Goal: Task Accomplishment & Management: Manage account settings

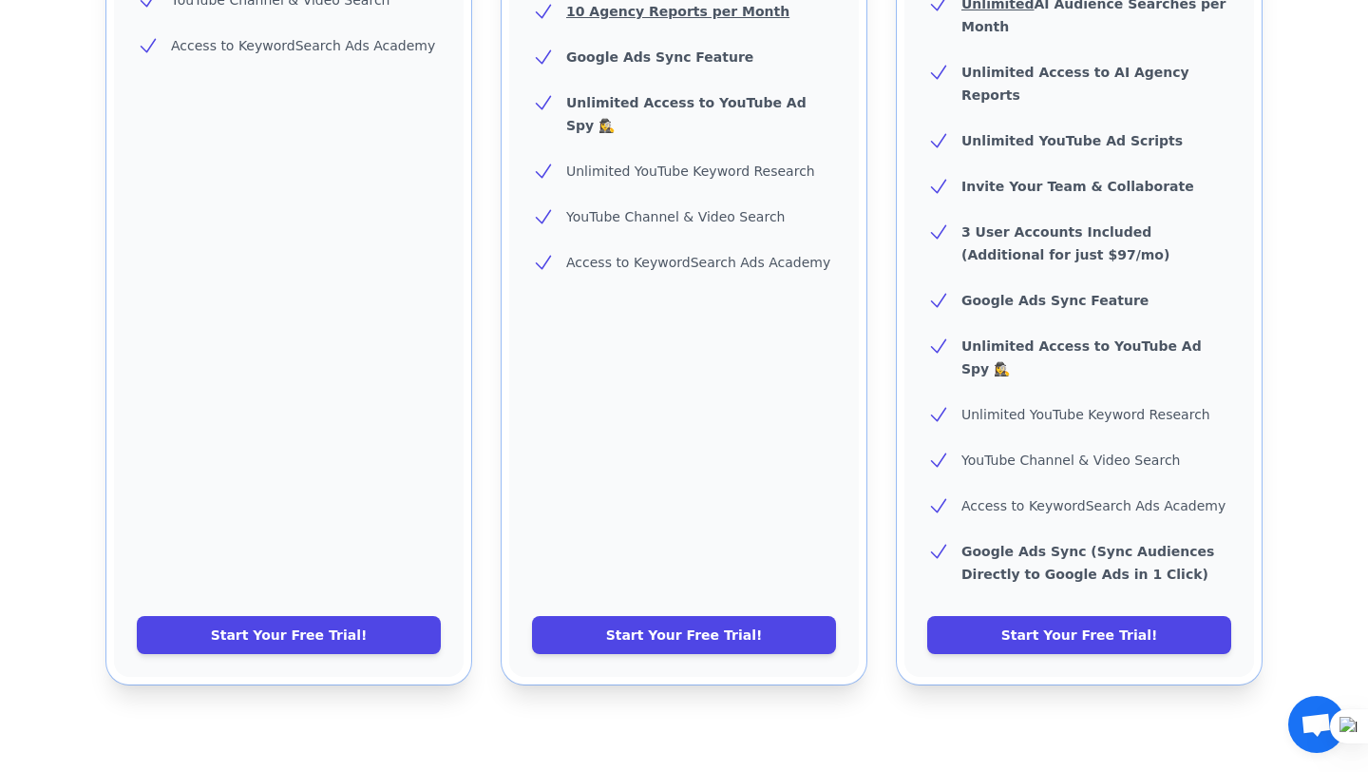
scroll to position [754, 0]
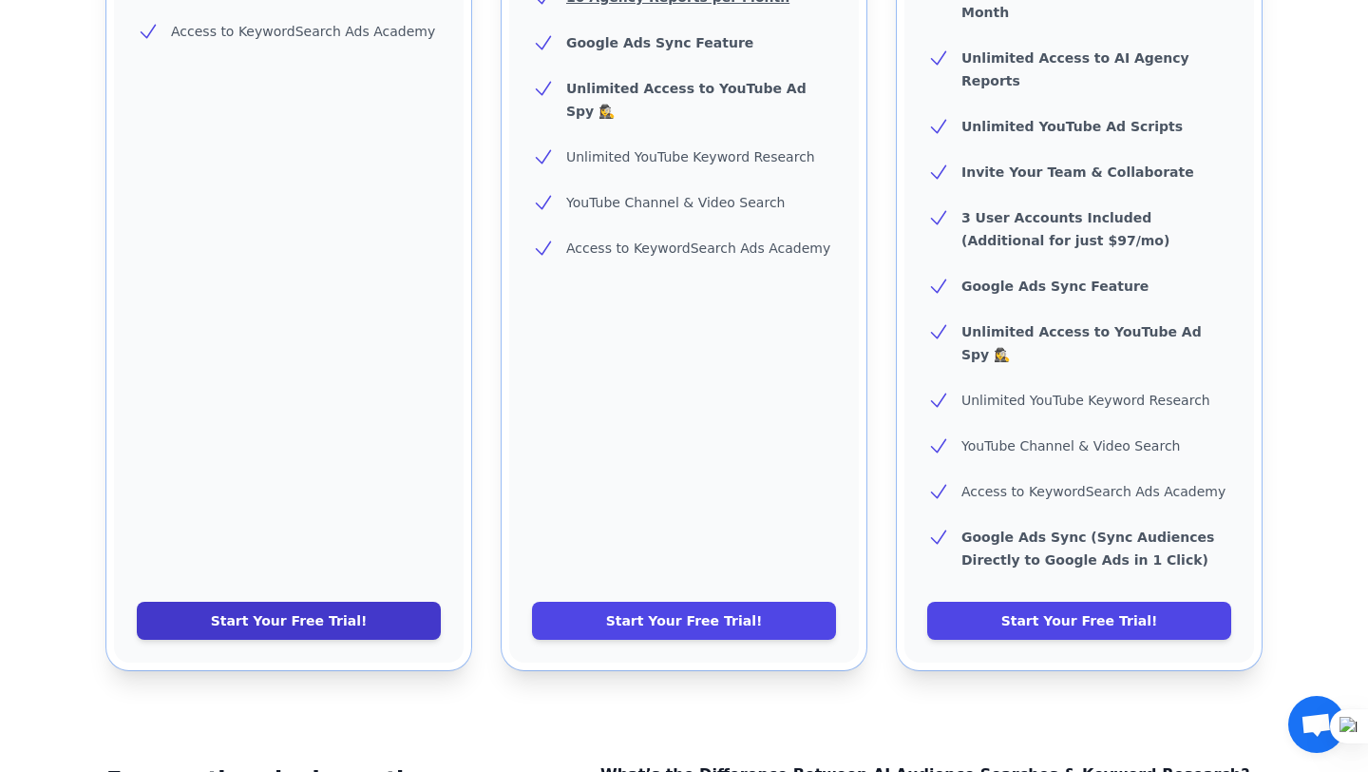
click at [197, 601] on link "Start Your Free Trial!" at bounding box center [289, 620] width 304 height 38
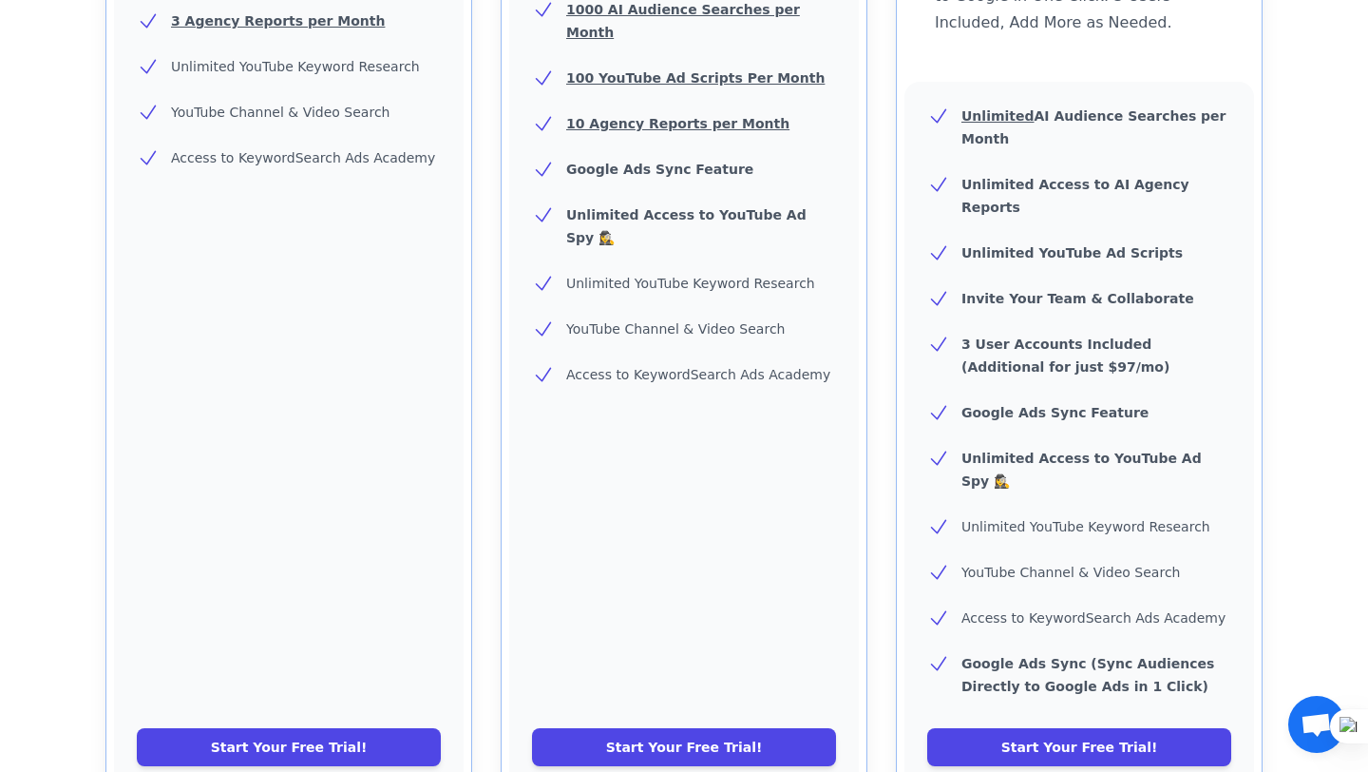
scroll to position [644, 0]
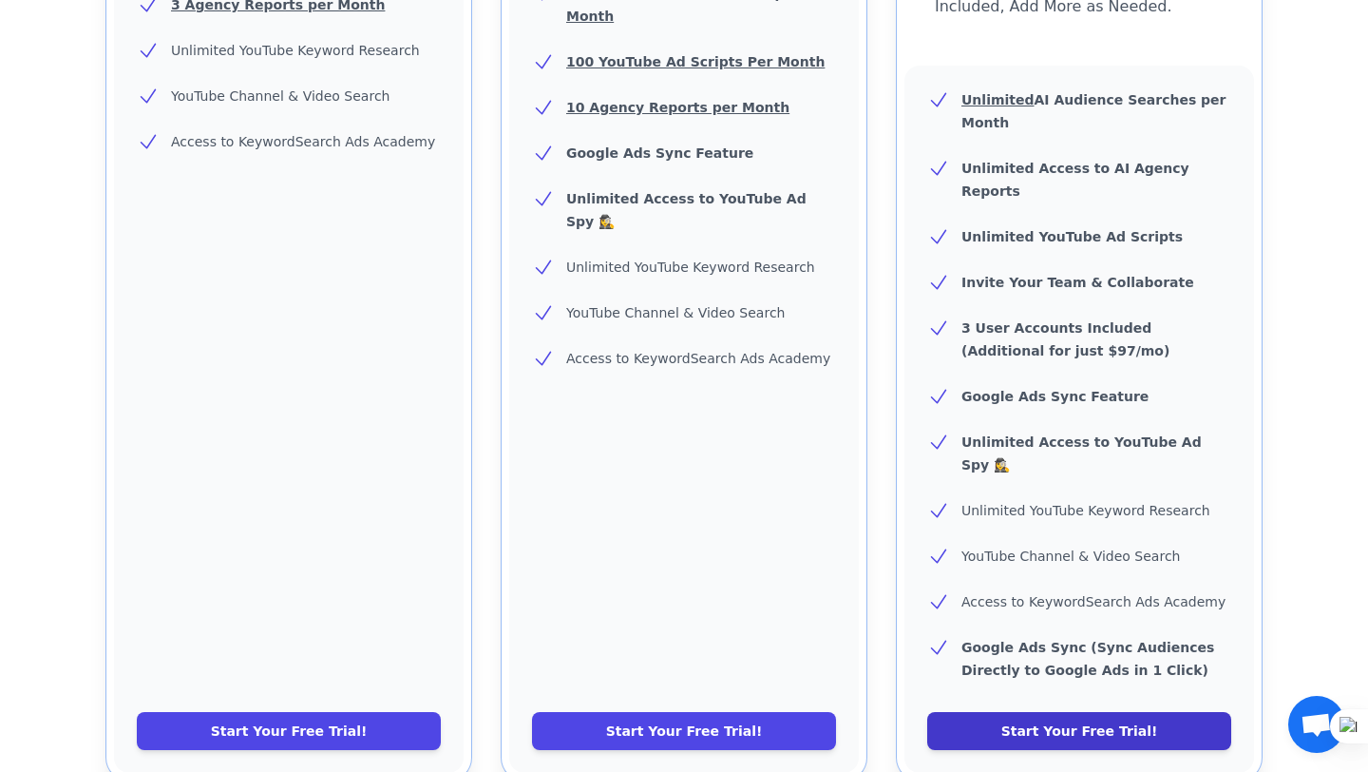
click at [988, 712] on link "Start Your Free Trial!" at bounding box center [1079, 731] width 304 height 38
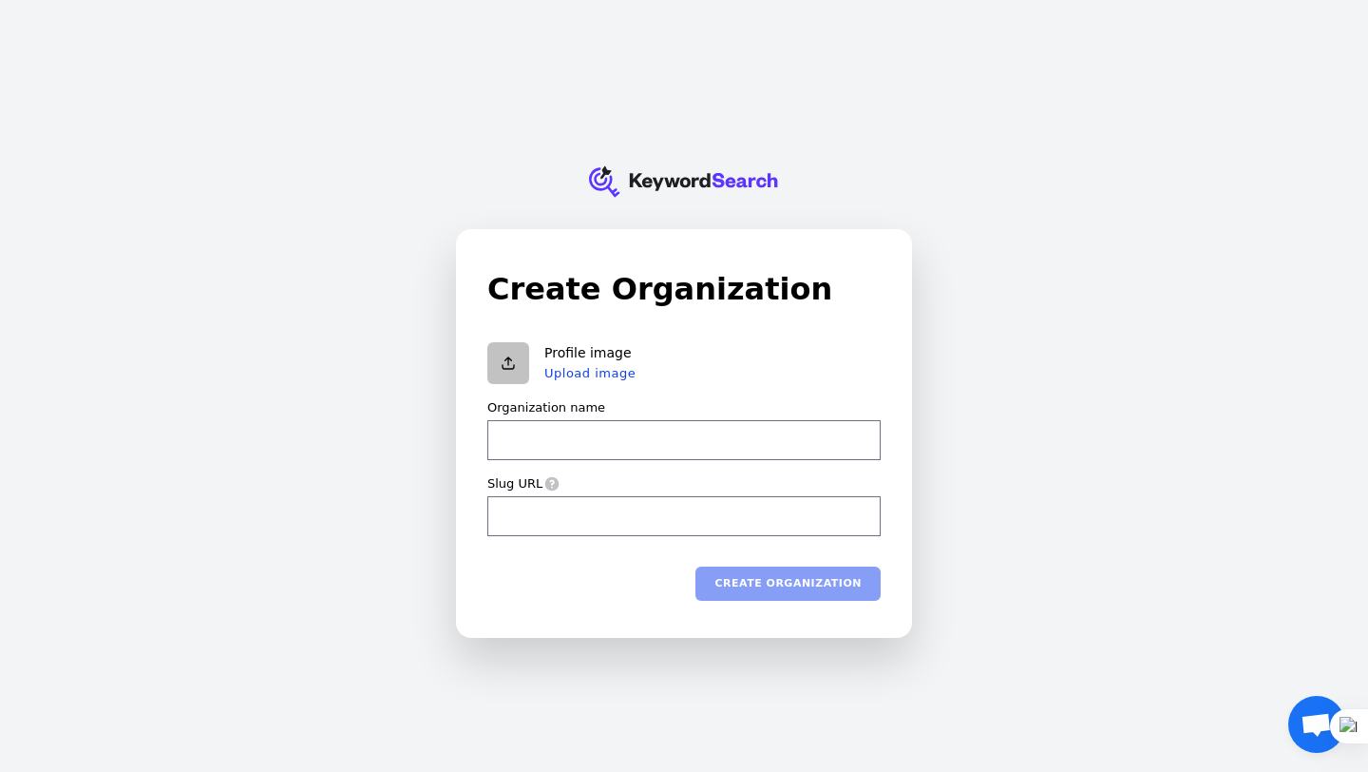
type input "N"
type input "n"
type input "Ne"
type input "ne"
type input "New"
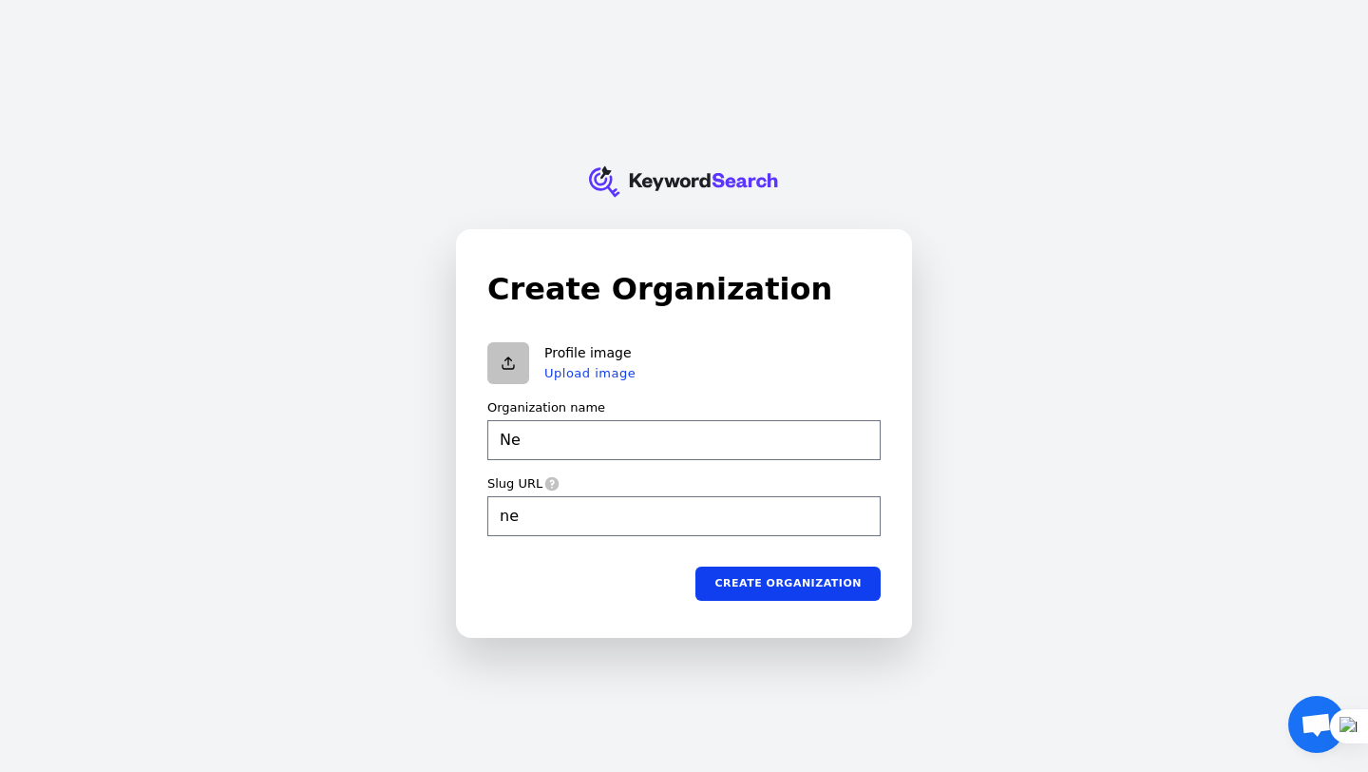
type input "new"
type input "New"
type input "new"
type input "New D"
type input "new-d"
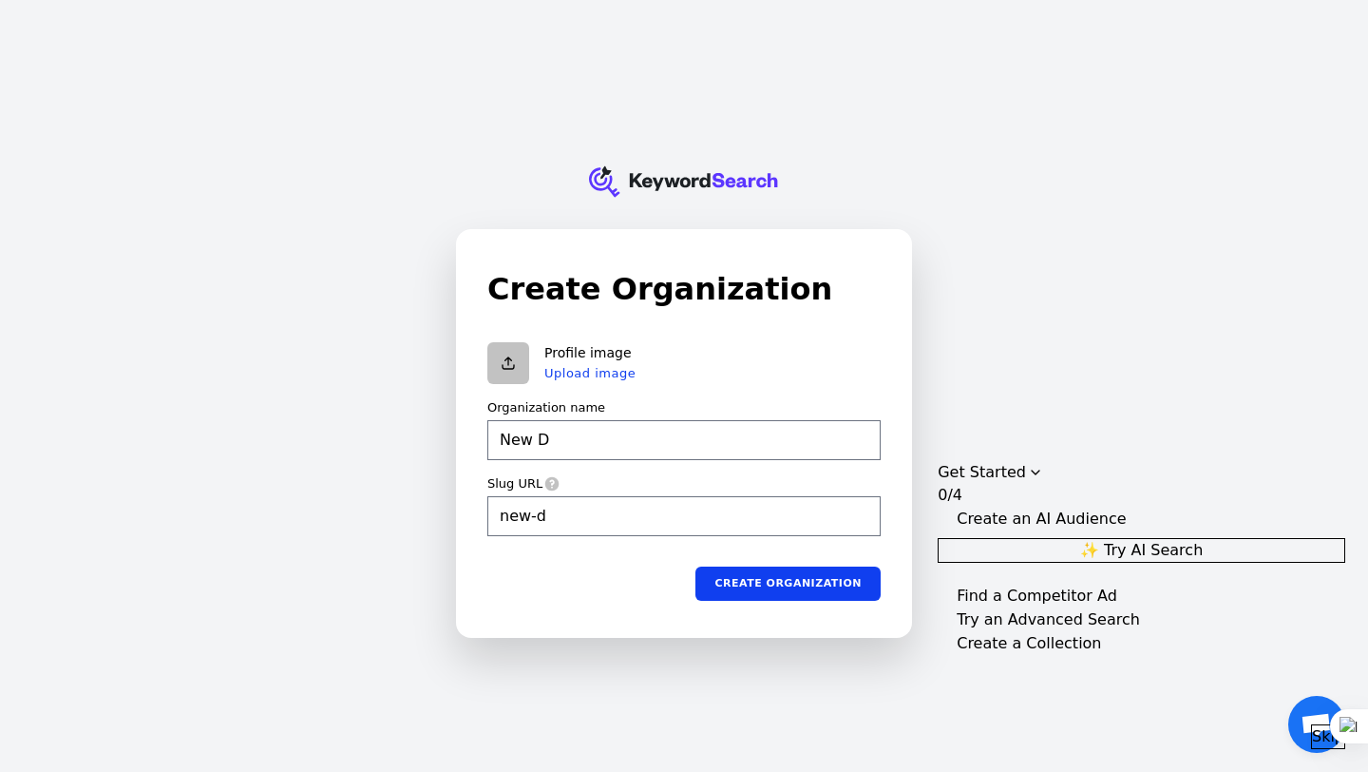
type input "New Da"
type input "new-da"
type input "New Day"
type input "new-day"
type input "New Day"
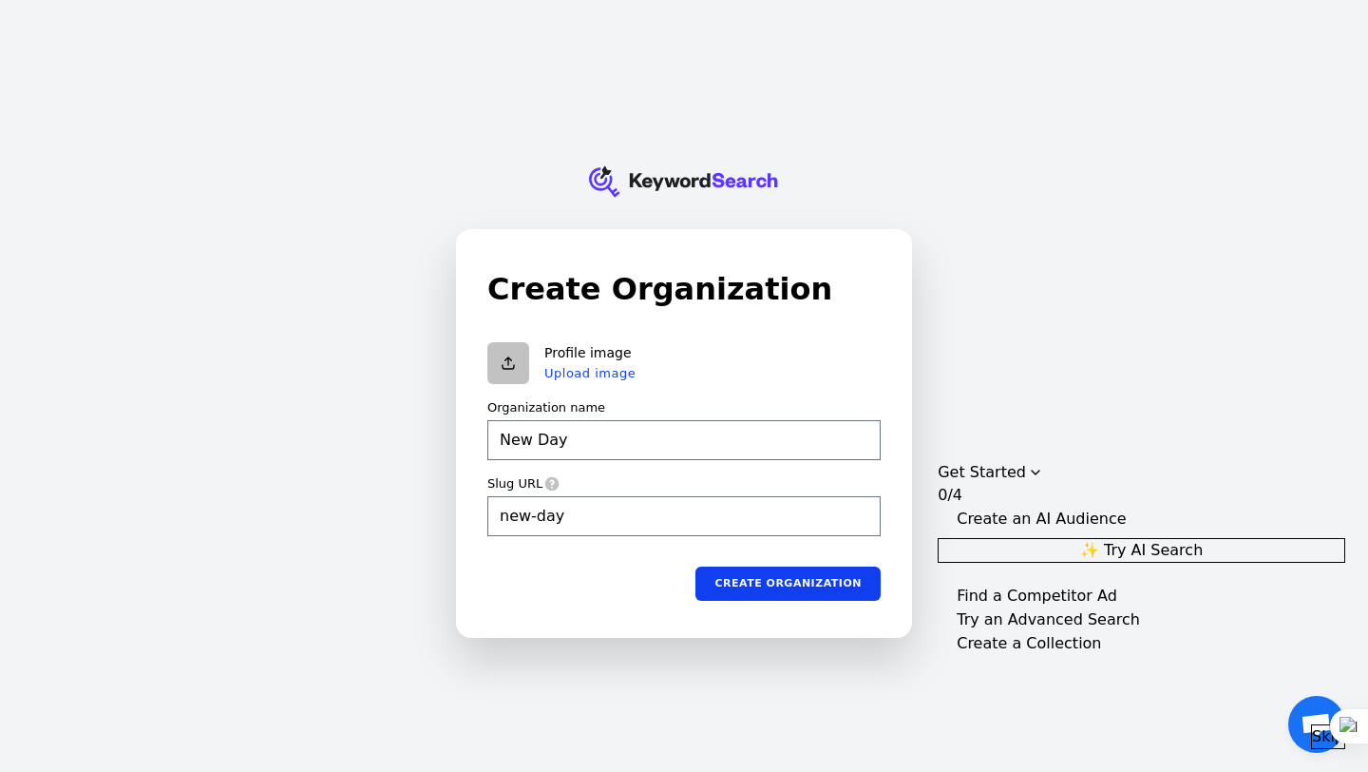
type input "new-day"
type input "New Day R"
type input "new-day-r"
type input "New Day Re"
type input "new-day-re"
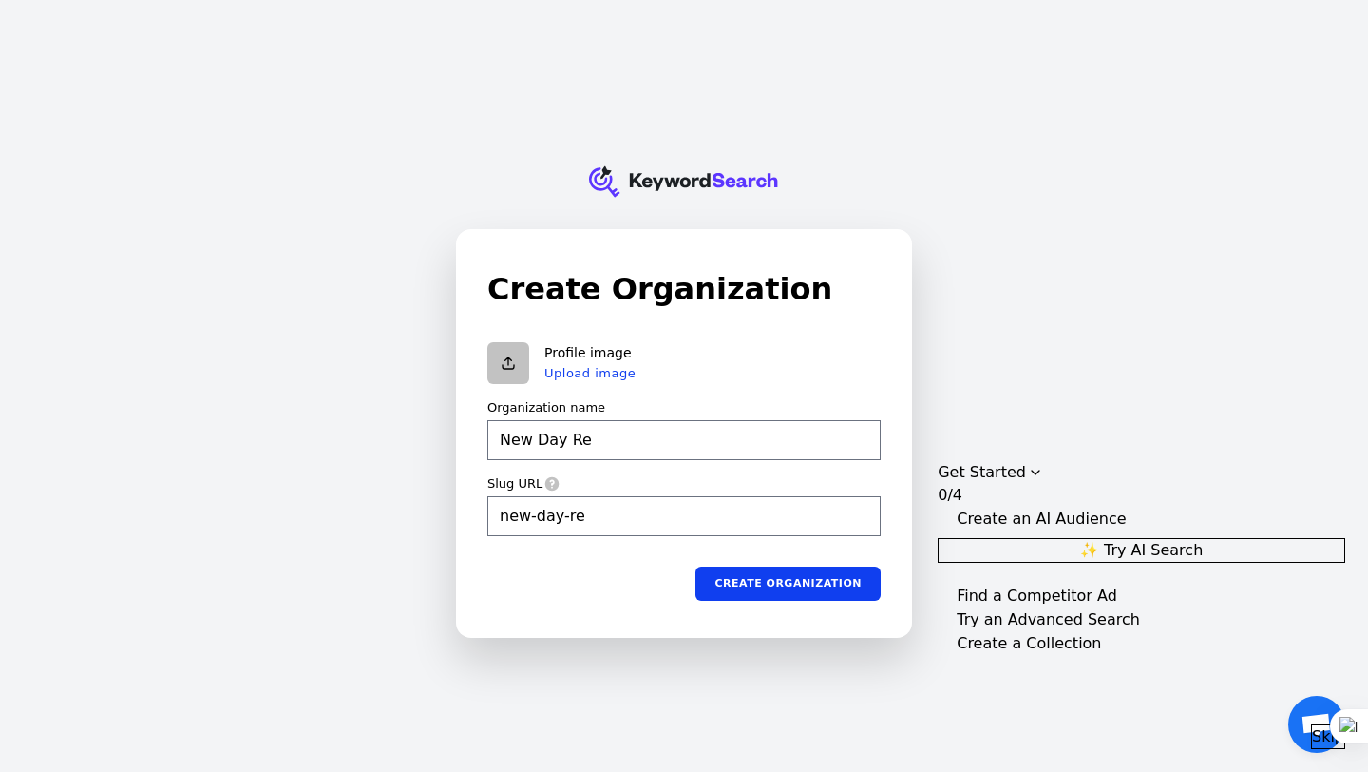
type input "New Day Rea"
type input "new-day-rea"
type input "New Day Real"
type input "new-day-real"
type input "New Day Realt"
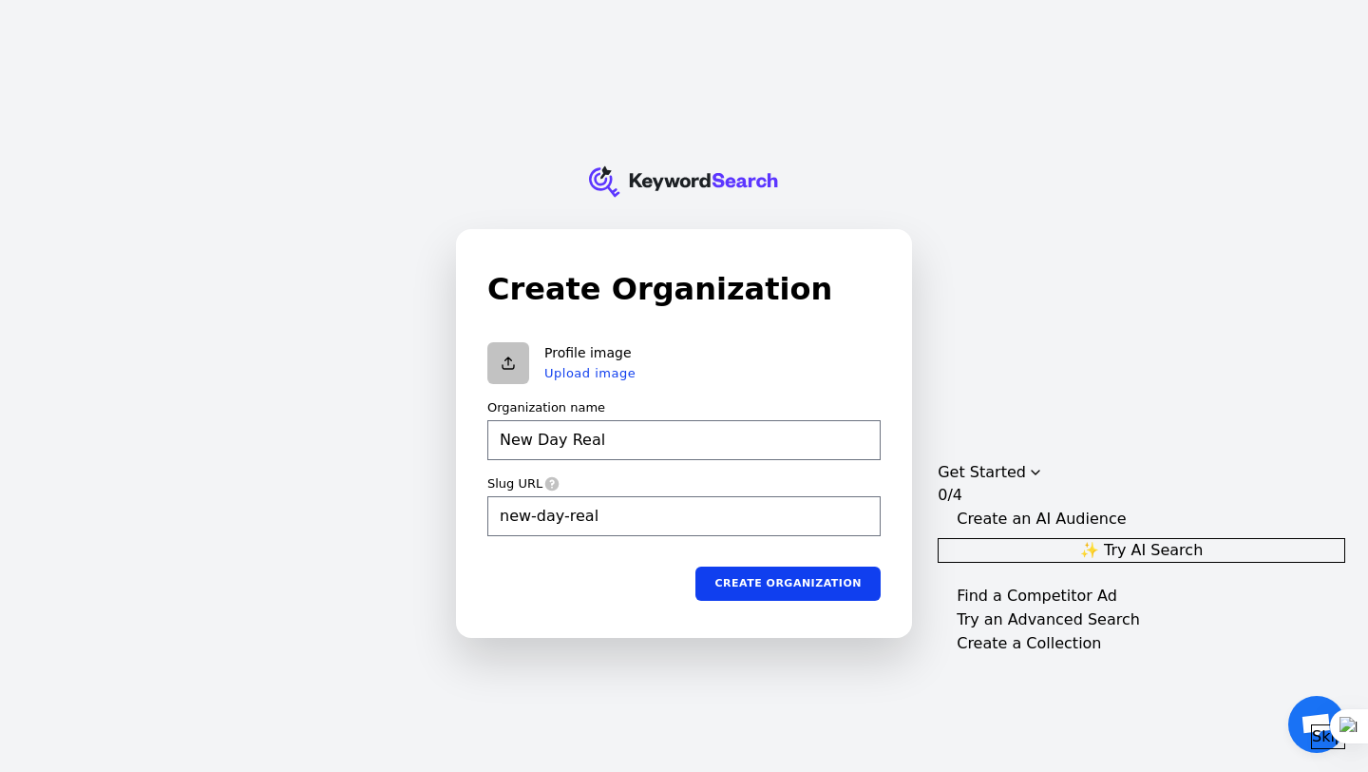
type input "new-day-realt"
type input "New Day Realty"
type input "new-day-realty"
type input "New Day Realty"
type input "new-day-realty"
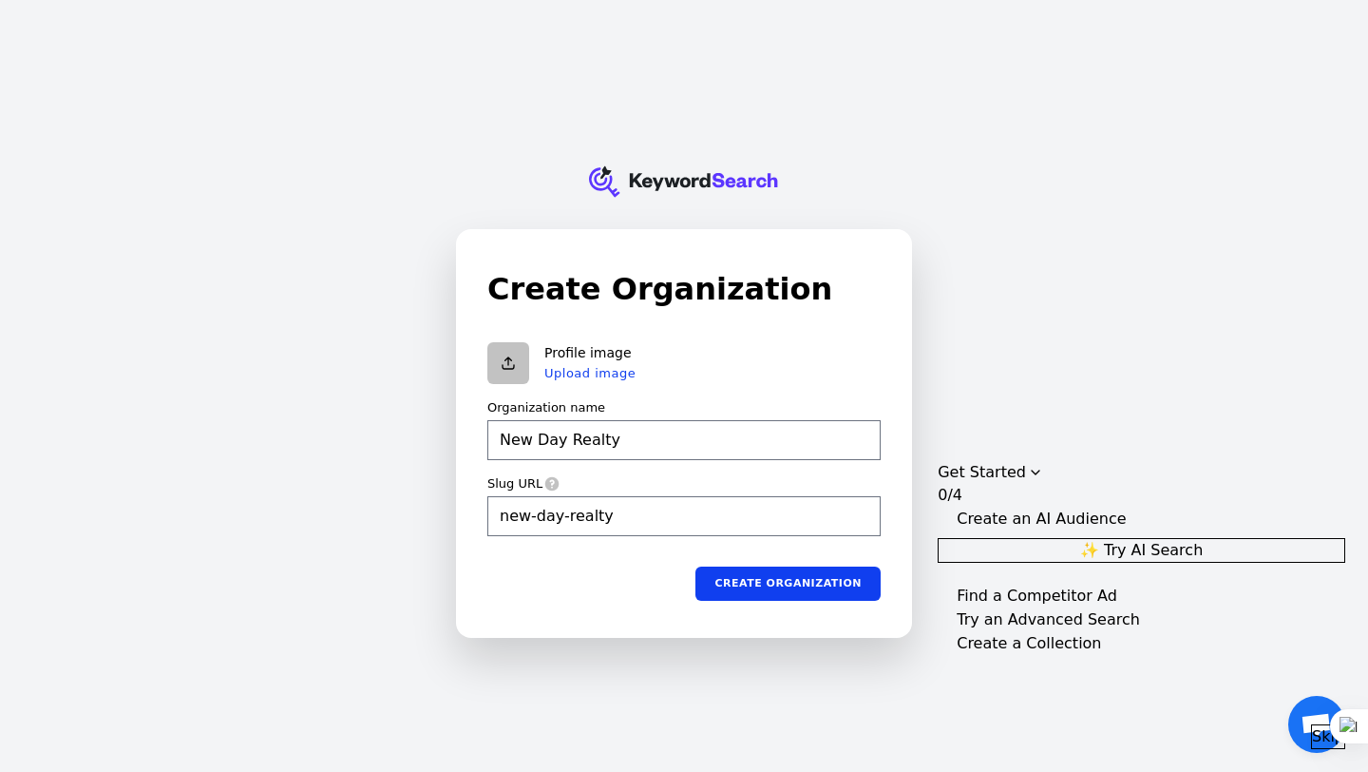
type input "New Day Realty C"
type input "new-day-realty-c"
type input "New Day Realty Co"
type input "new-day-realty-co"
type input "New Day Realty Cor"
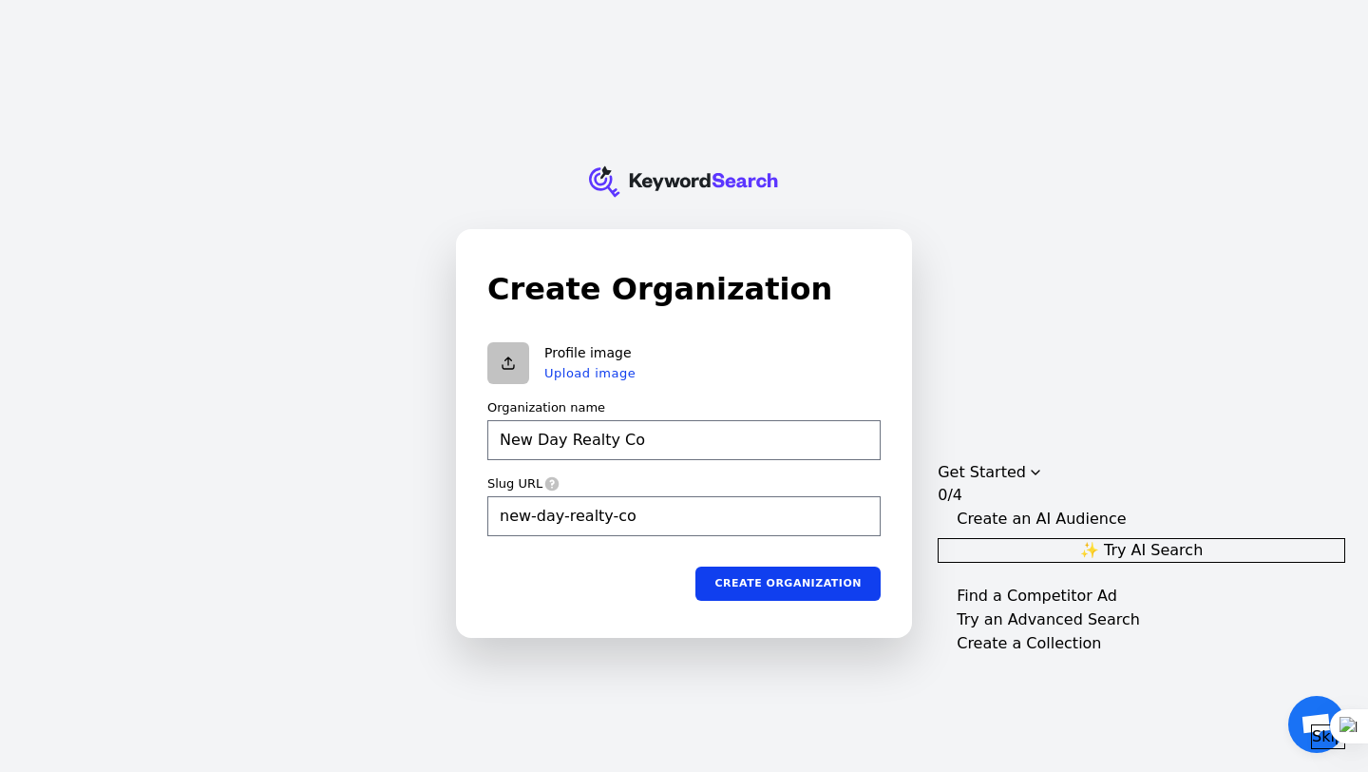
type input "new-day-realty-cor"
type input "New Day Realty Corp"
type input "new-day-realty-corp"
type input "New Day Realty Corpo"
type input "new-day-realty-corpo"
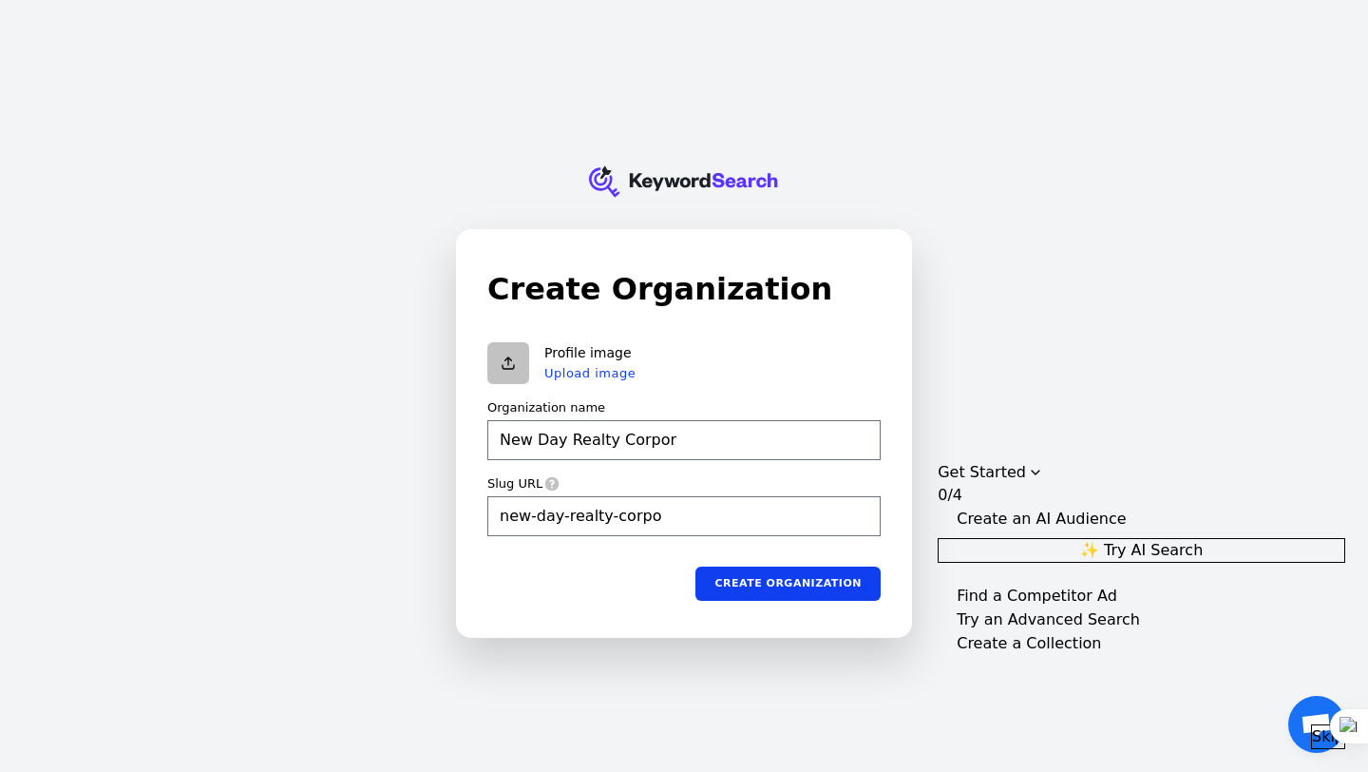
type input "New Day Realty Corpor"
type input "new-day-realty-corpor"
type input "New Day Realty Corpora"
type input "new-day-realty-corpora"
type input "New Day Realty Corporat"
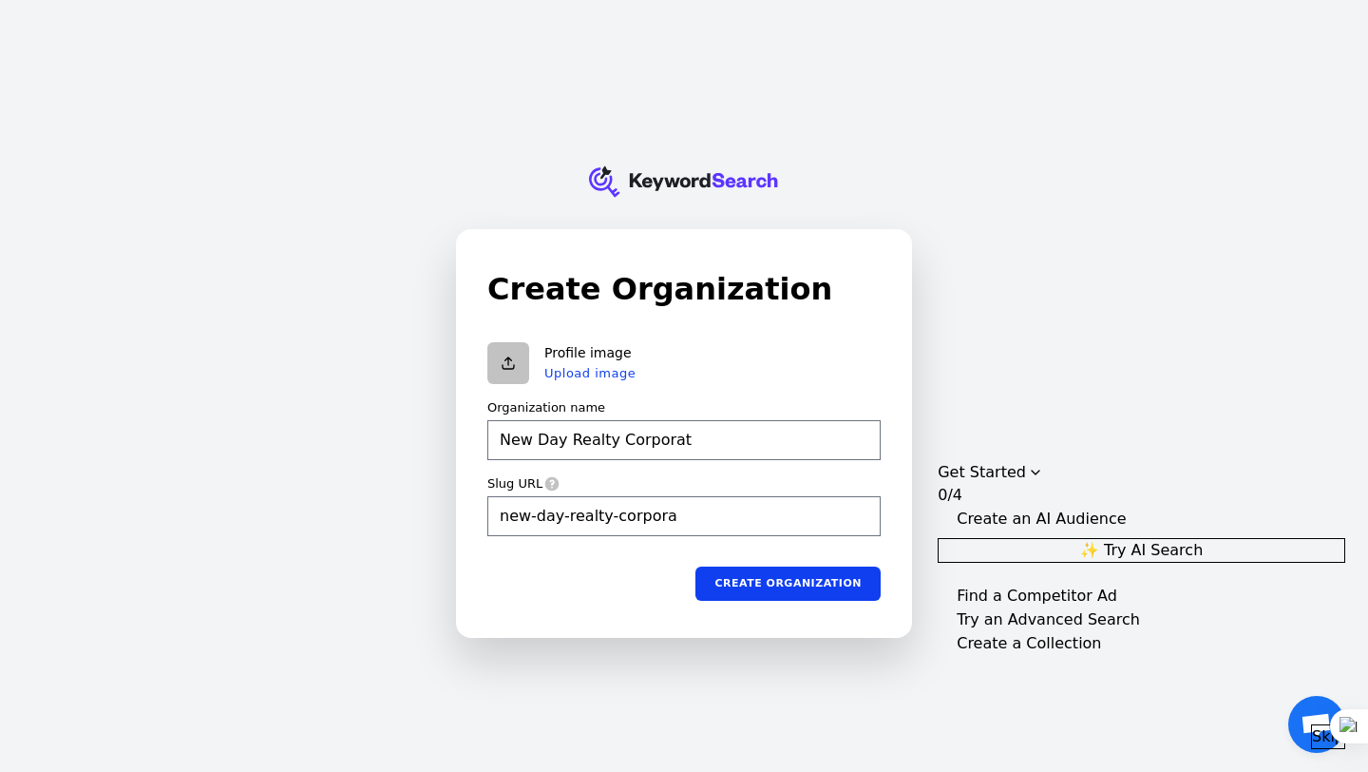
type input "new-day-realty-corporat"
type input "New Day Realty Corporati"
type input "new-day-realty-corporati"
type input "New Day Realty Corporatio"
type input "new-day-realty-corporatio"
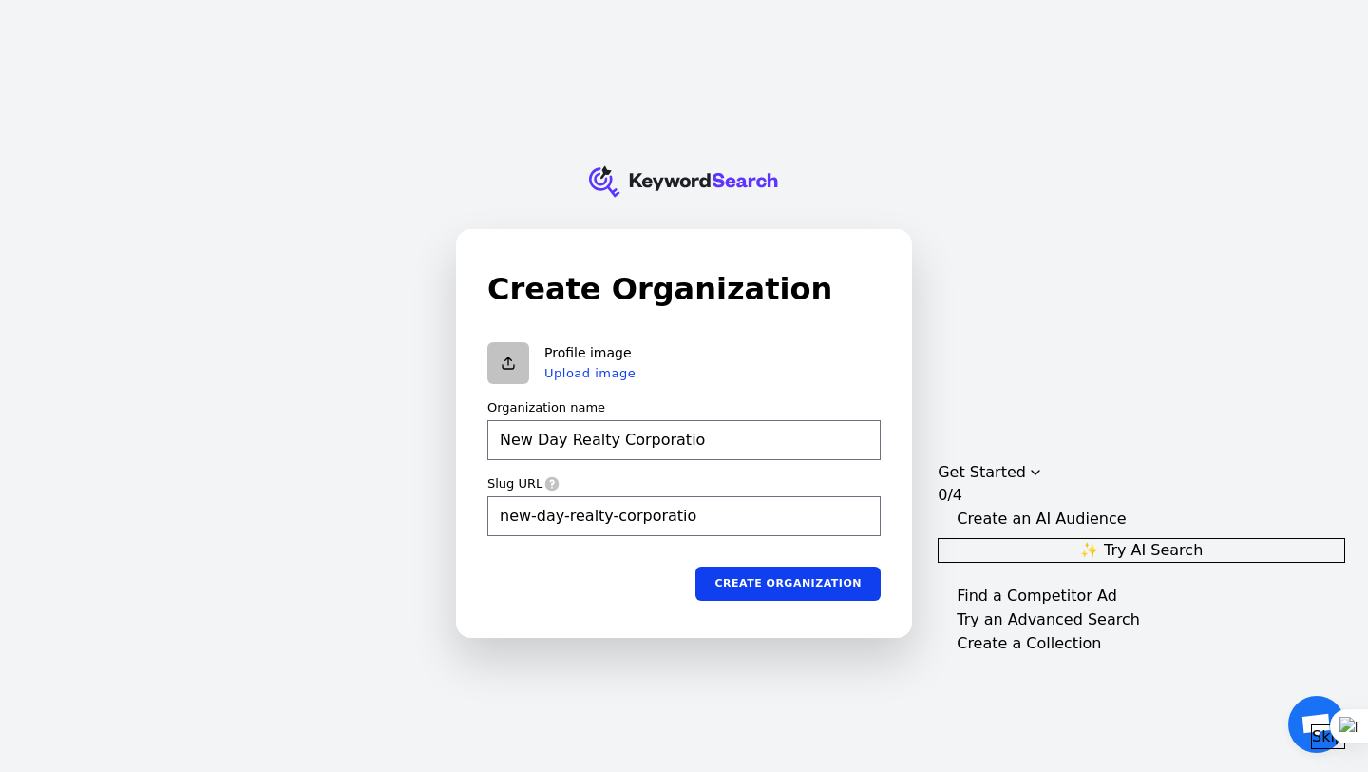
type input "New Day Realty Corporation"
type input "new-day-realty-corporation"
click at [783, 582] on button "Create organization" at bounding box center [788, 583] width 185 height 34
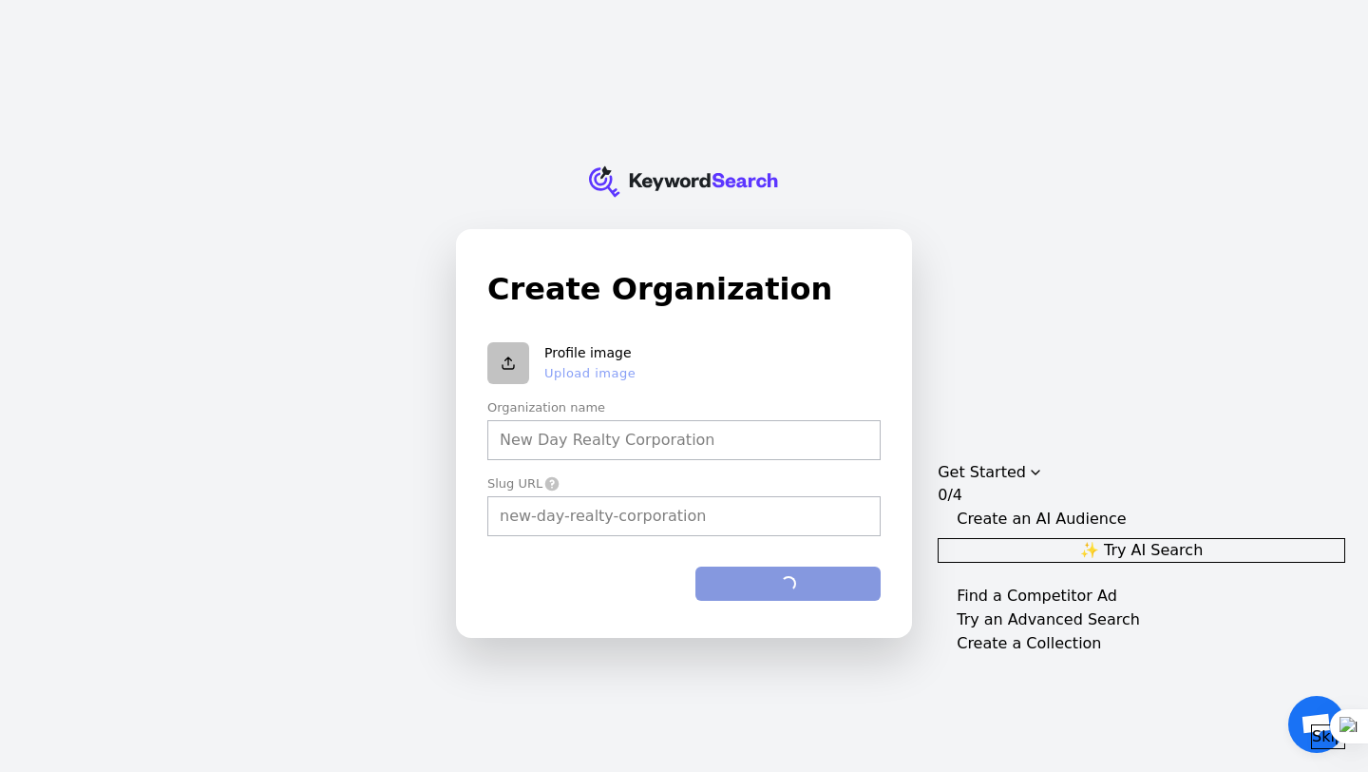
type input "New Day Realty Corporation"
type input "new-day-realty-corporation"
type input "New Day Realty Corporation"
type input "new-day-realty-corporation"
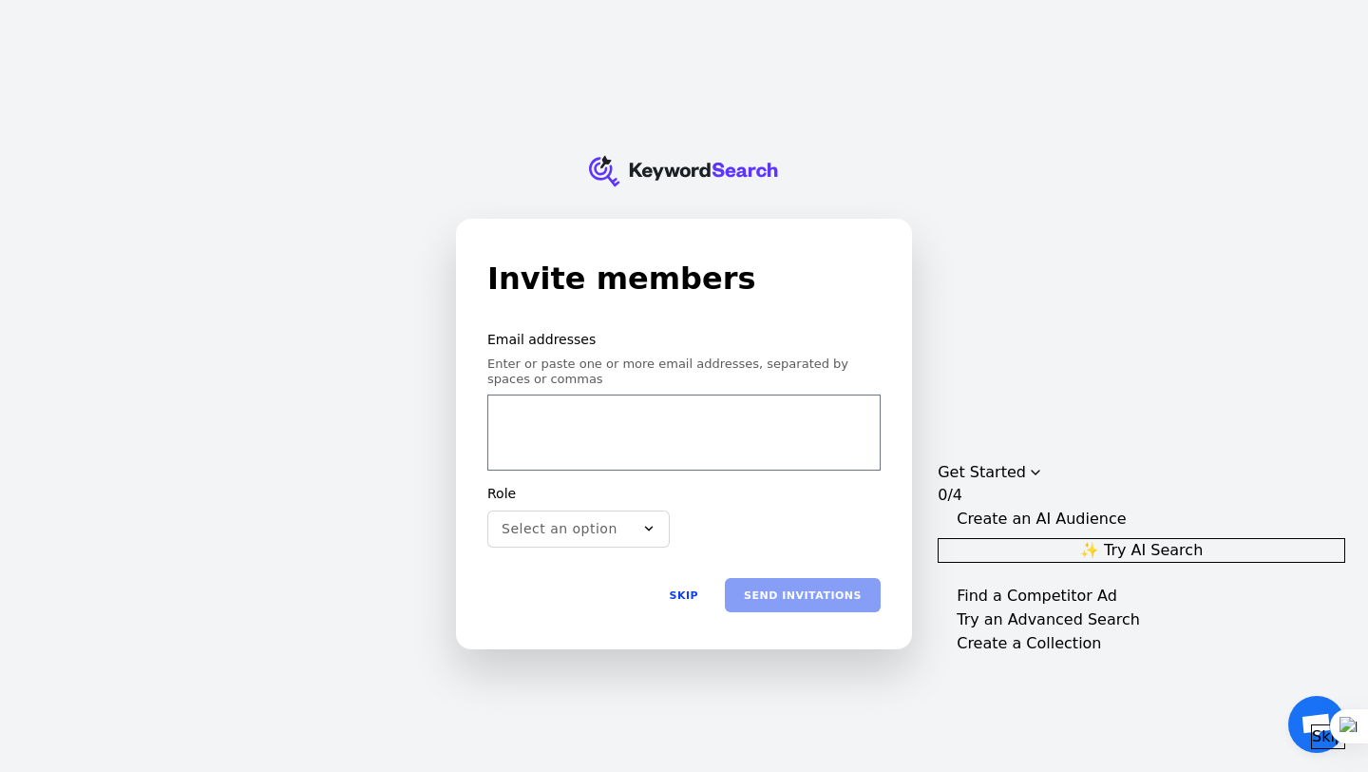
type input "a"
click at [555, 539] on button "Select an option" at bounding box center [578, 528] width 182 height 38
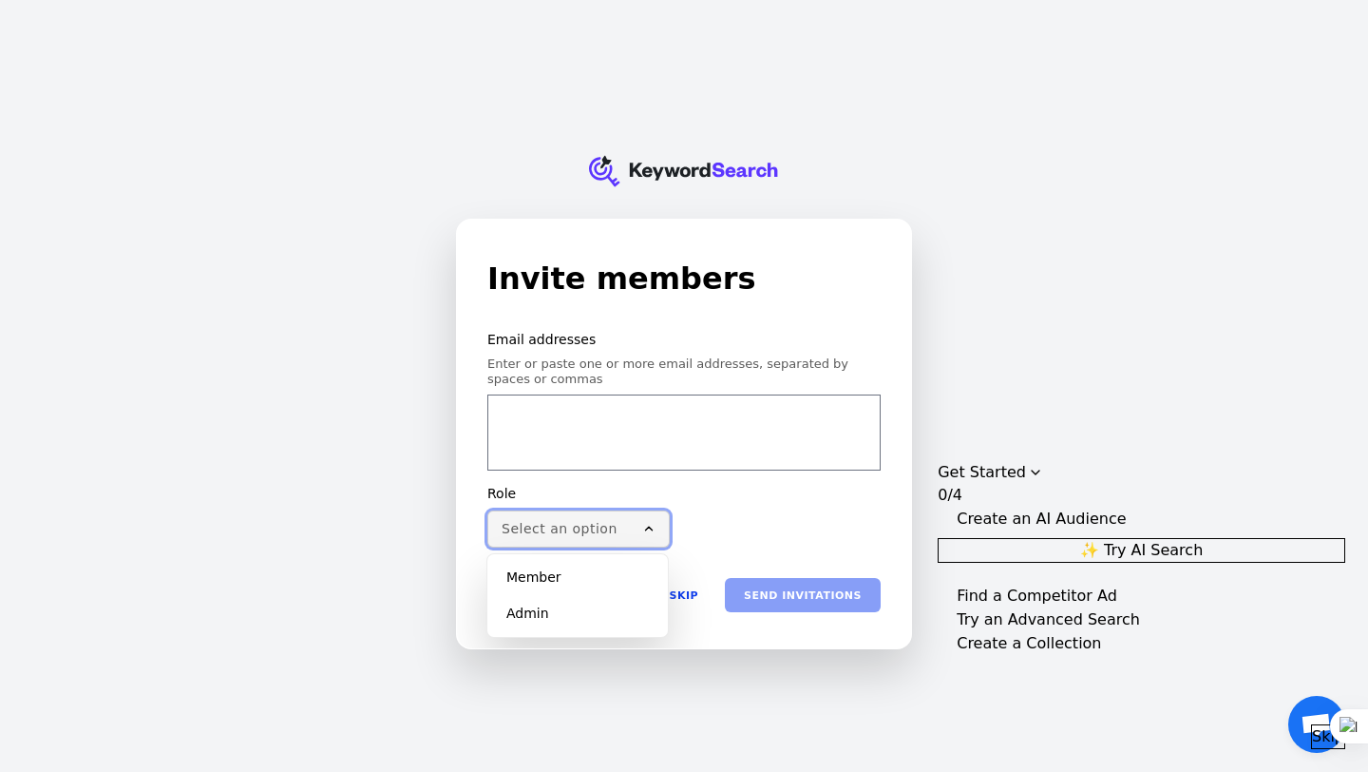
click at [555, 538] on button "Select an option" at bounding box center [578, 528] width 182 height 38
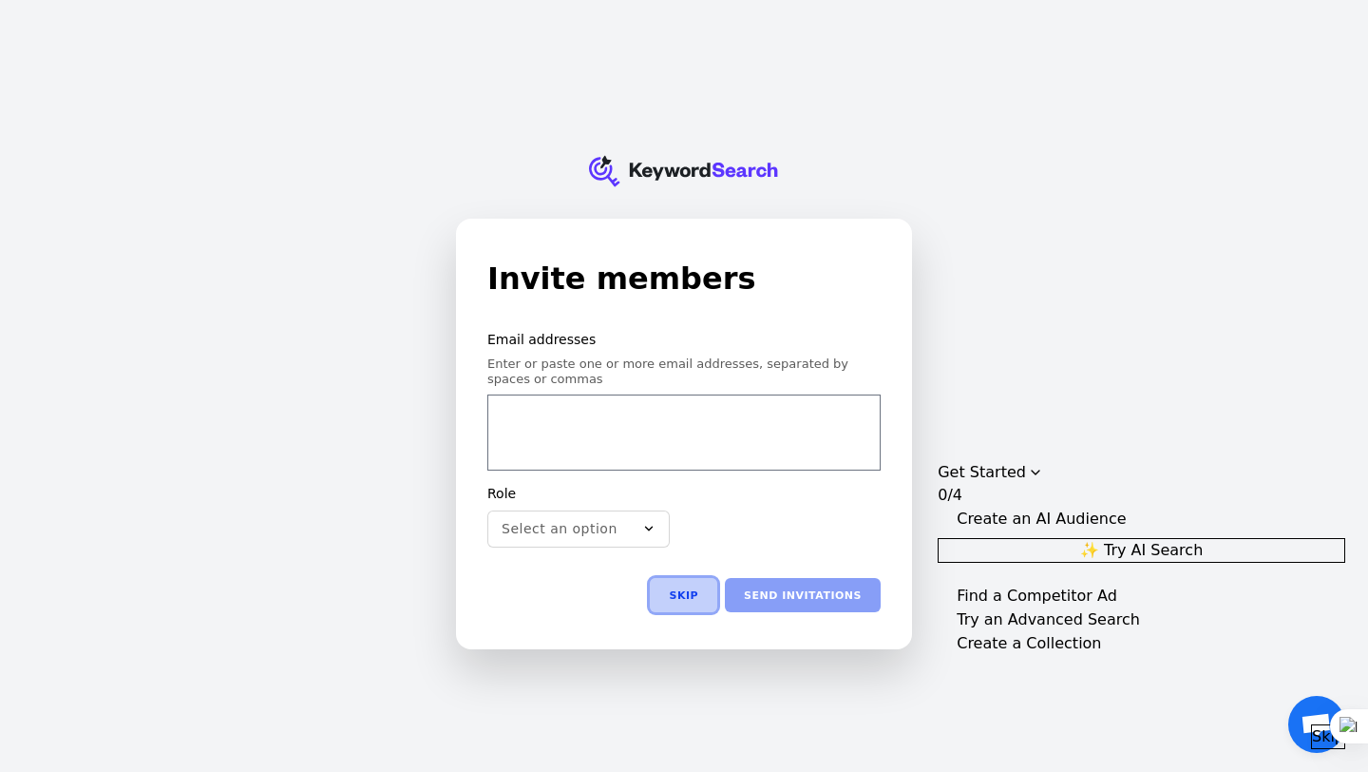
click at [691, 598] on button "Skip" at bounding box center [683, 595] width 67 height 34
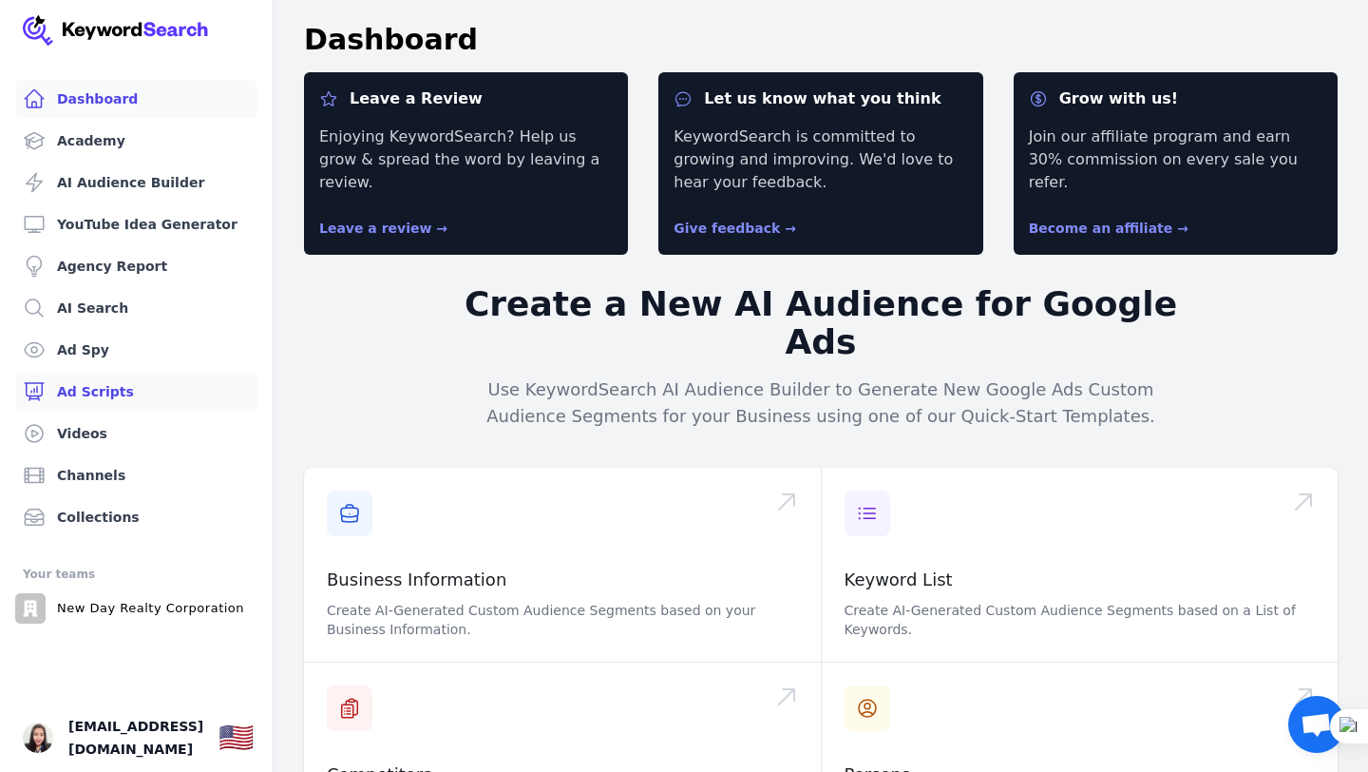
click at [104, 408] on link "Ad Scripts" at bounding box center [136, 391] width 242 height 38
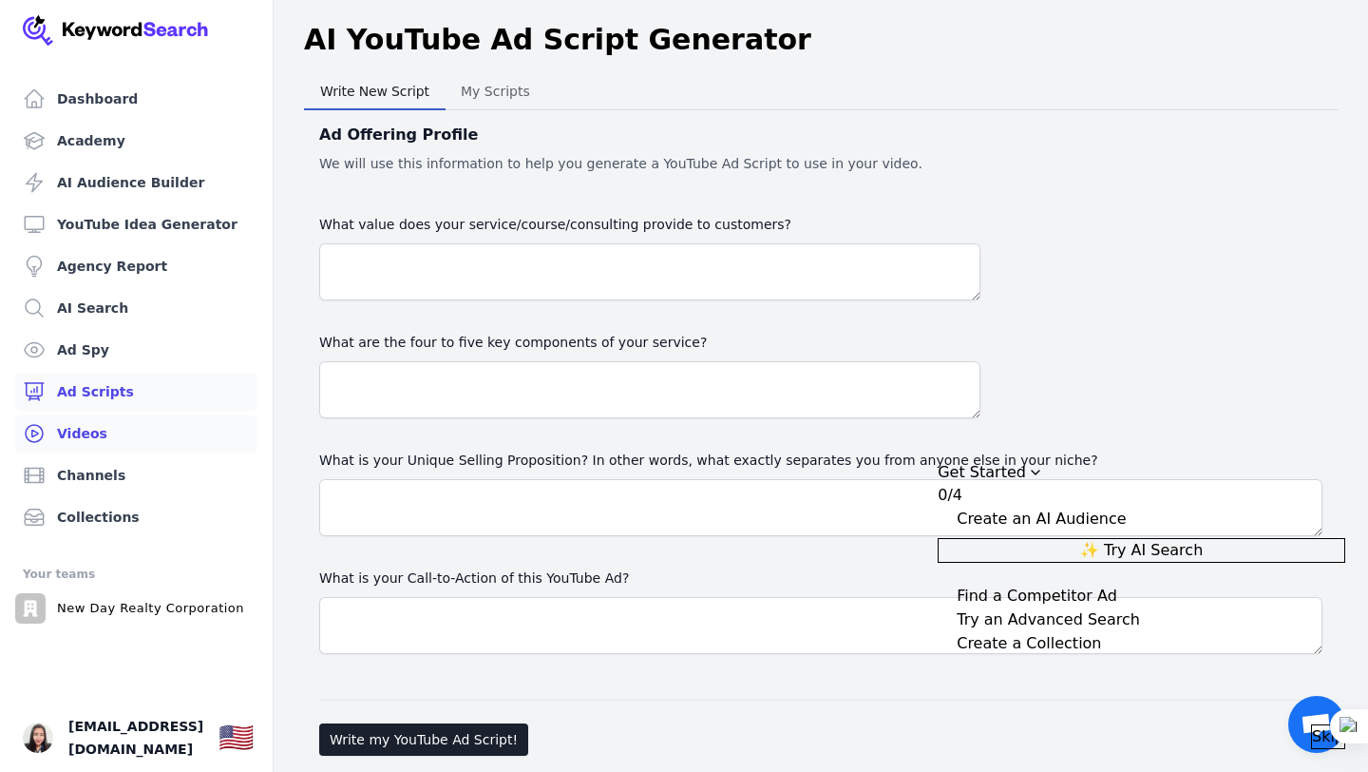
click at [186, 448] on link "Videos" at bounding box center [136, 433] width 242 height 38
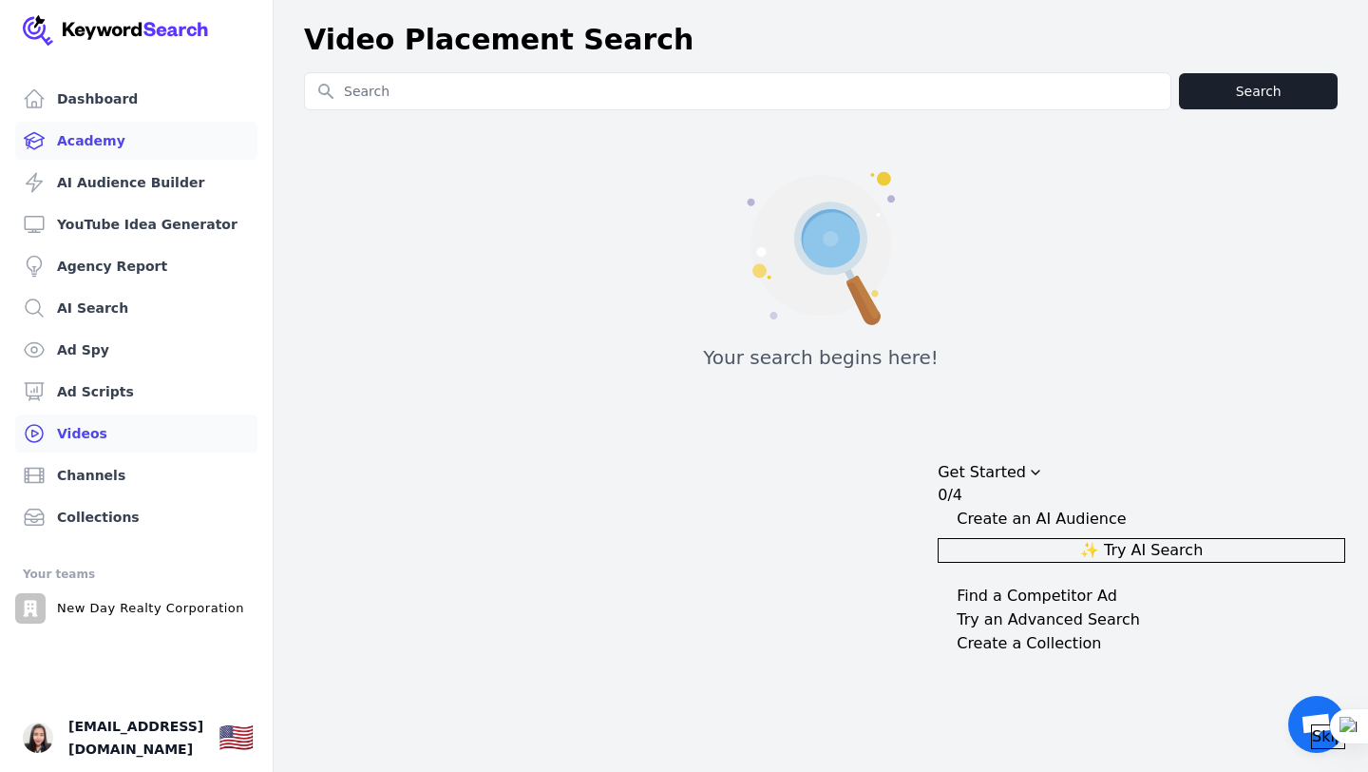
click at [102, 133] on link "Academy" at bounding box center [136, 141] width 242 height 38
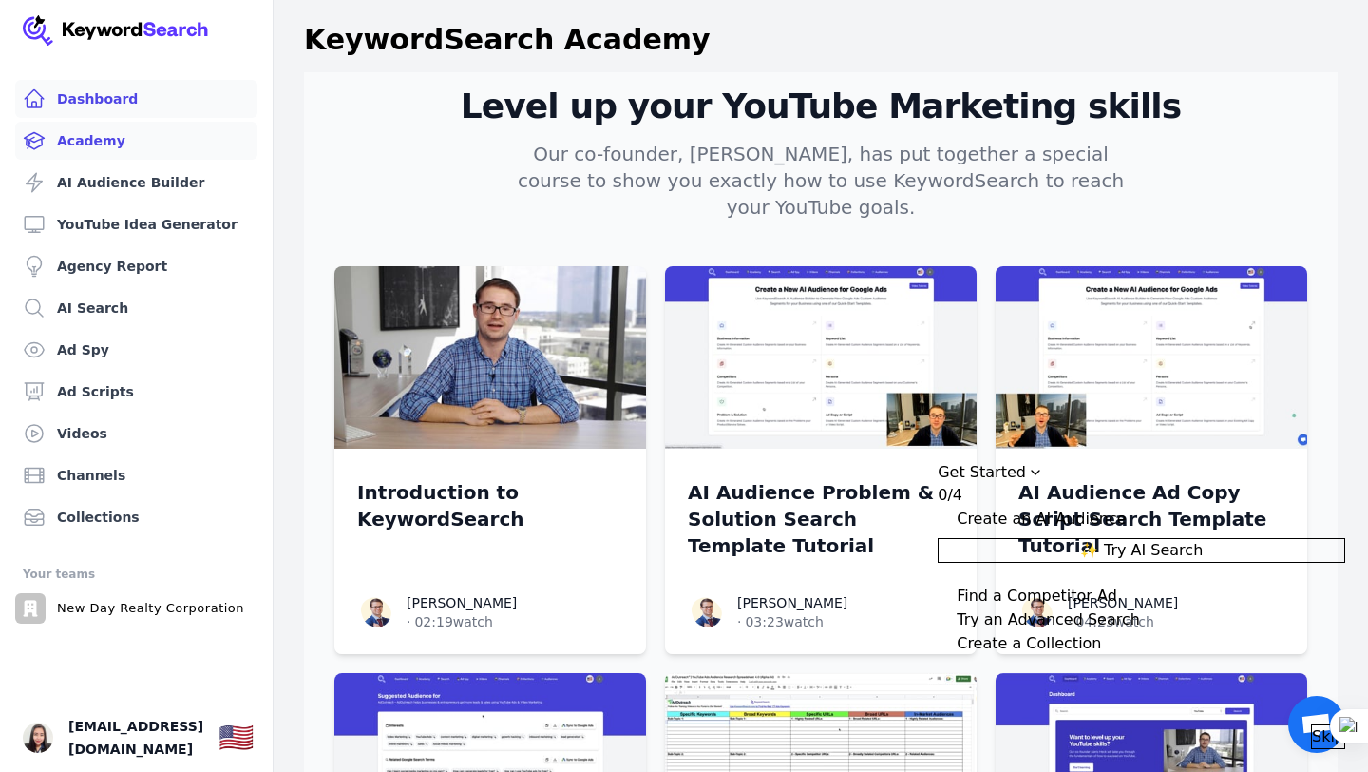
click at [111, 87] on link "Dashboard" at bounding box center [136, 99] width 242 height 38
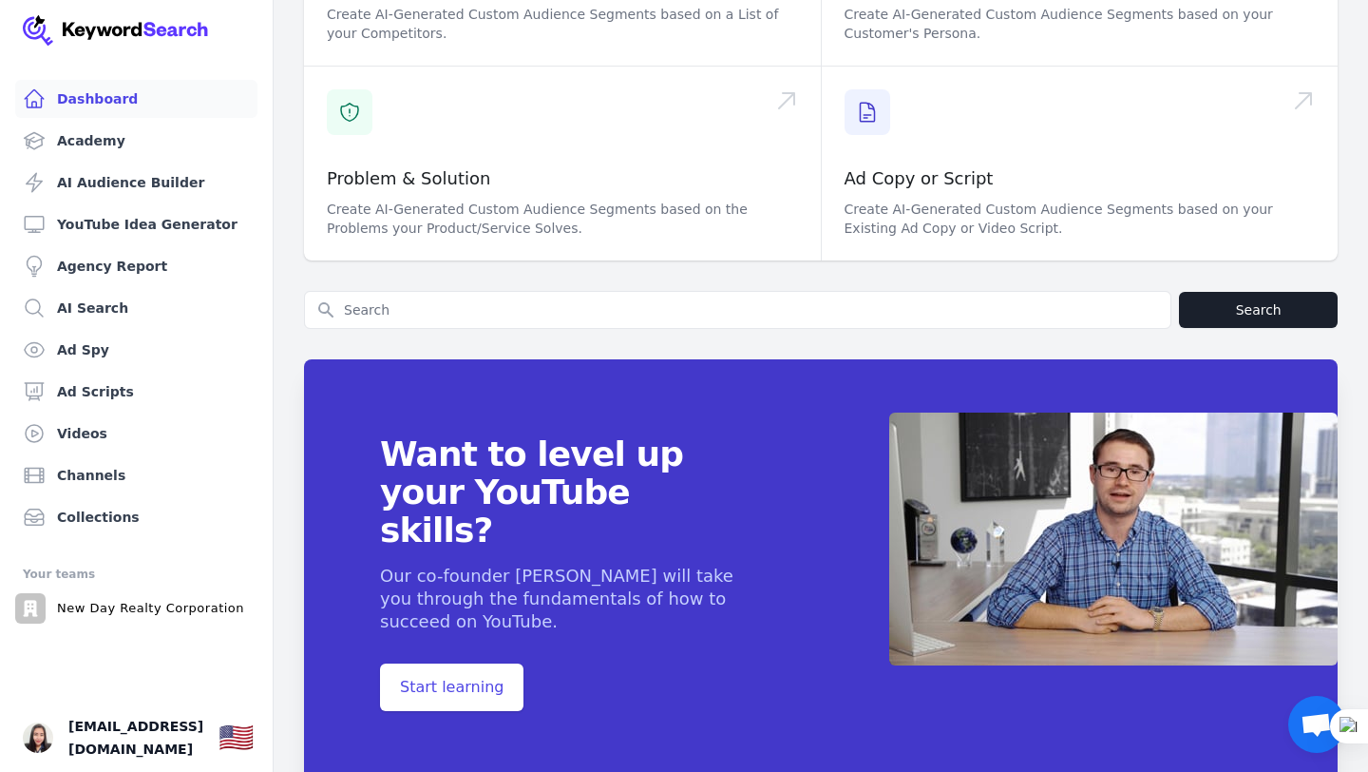
scroll to position [23, 0]
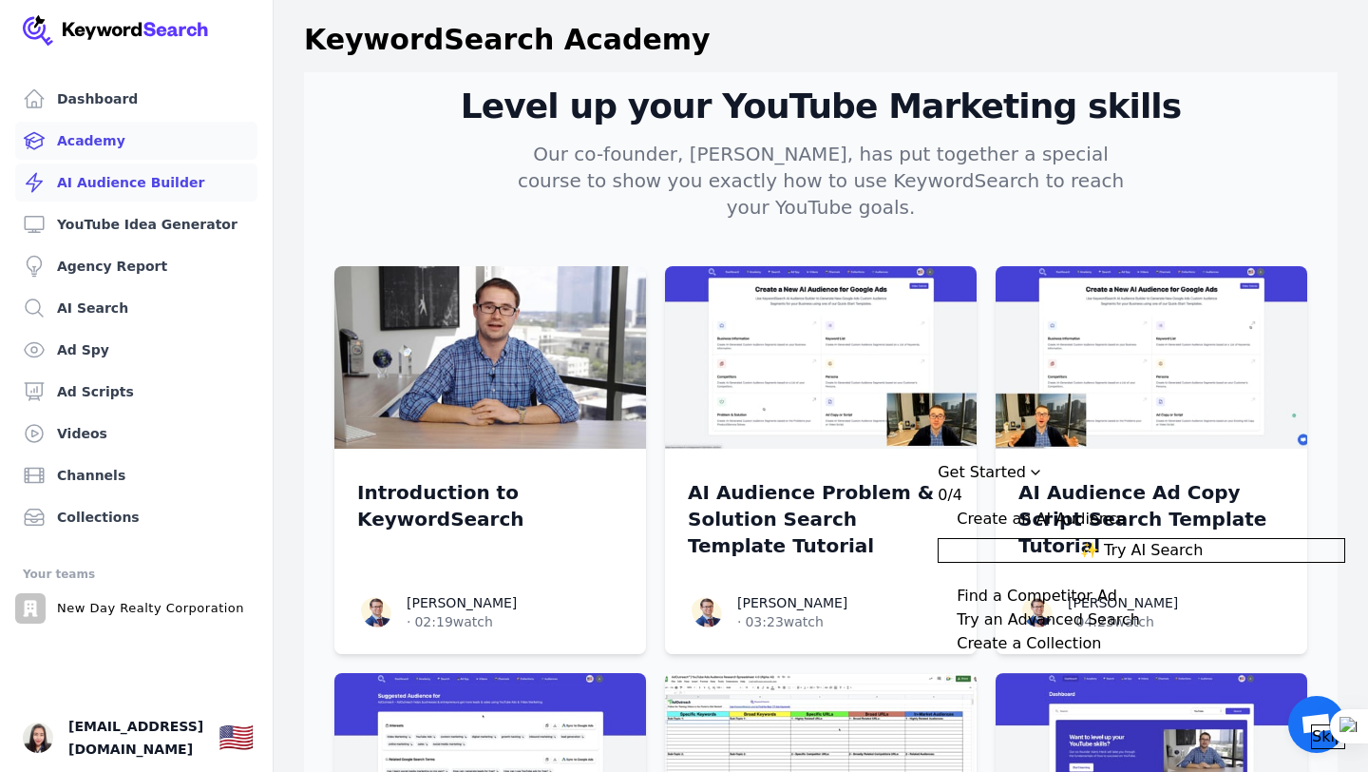
click at [123, 176] on link "AI Audience Builder" at bounding box center [136, 182] width 242 height 38
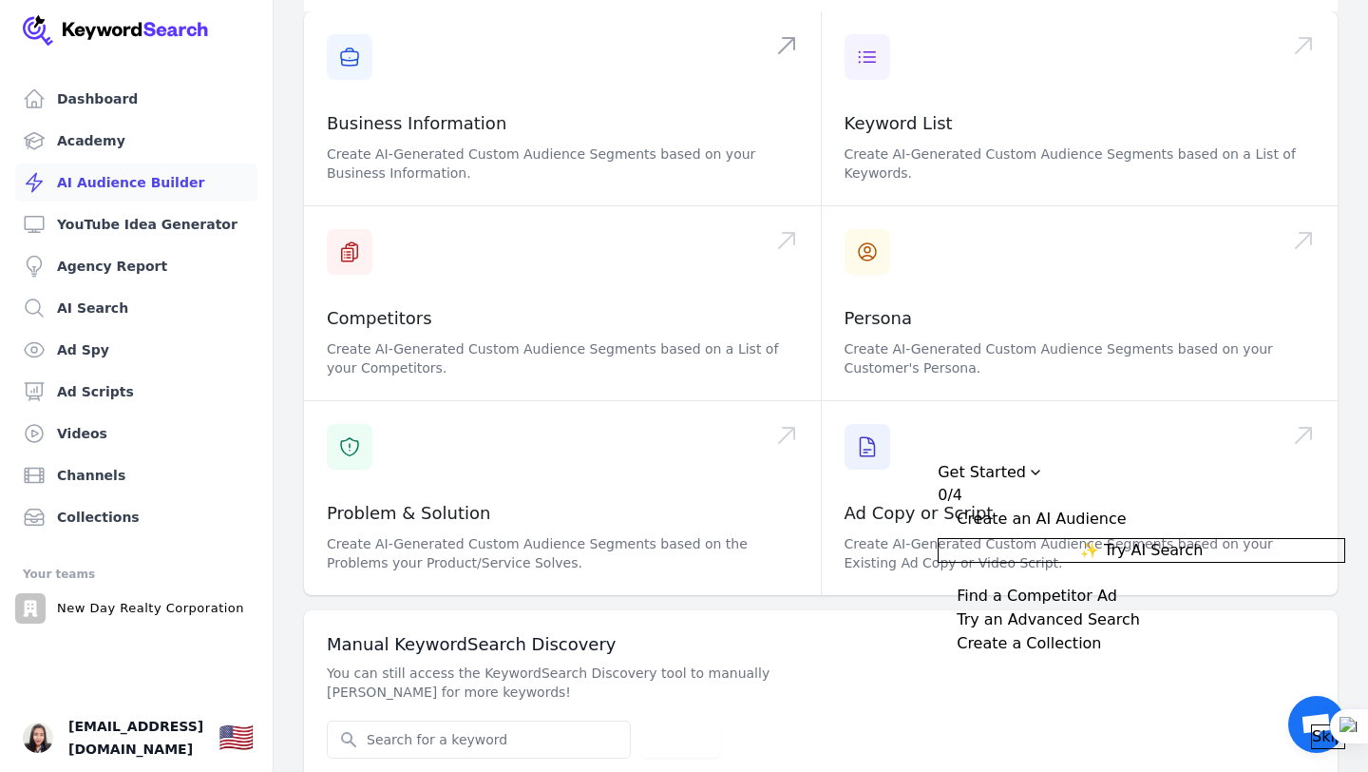
scroll to position [211, 0]
click at [1312, 725] on span "Skip" at bounding box center [1328, 736] width 32 height 23
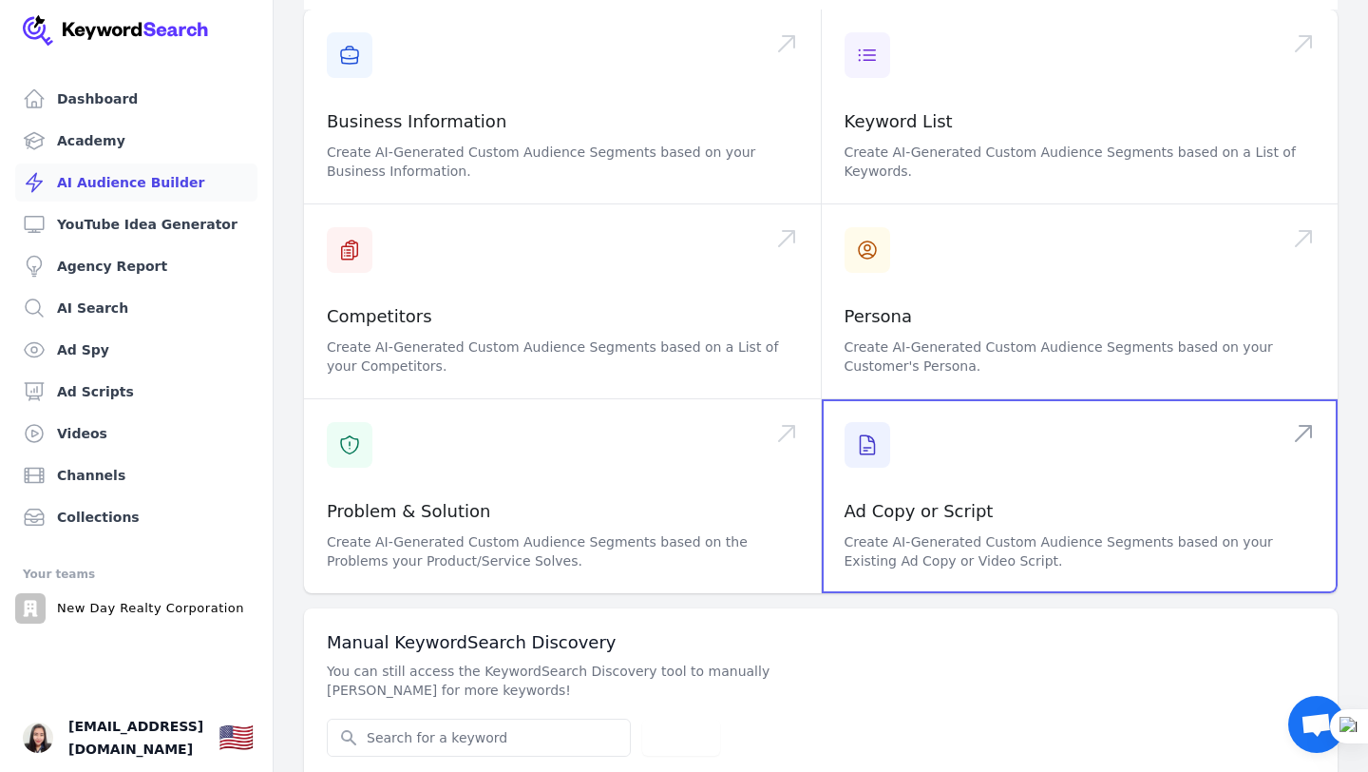
click at [1083, 484] on span at bounding box center [1080, 496] width 517 height 194
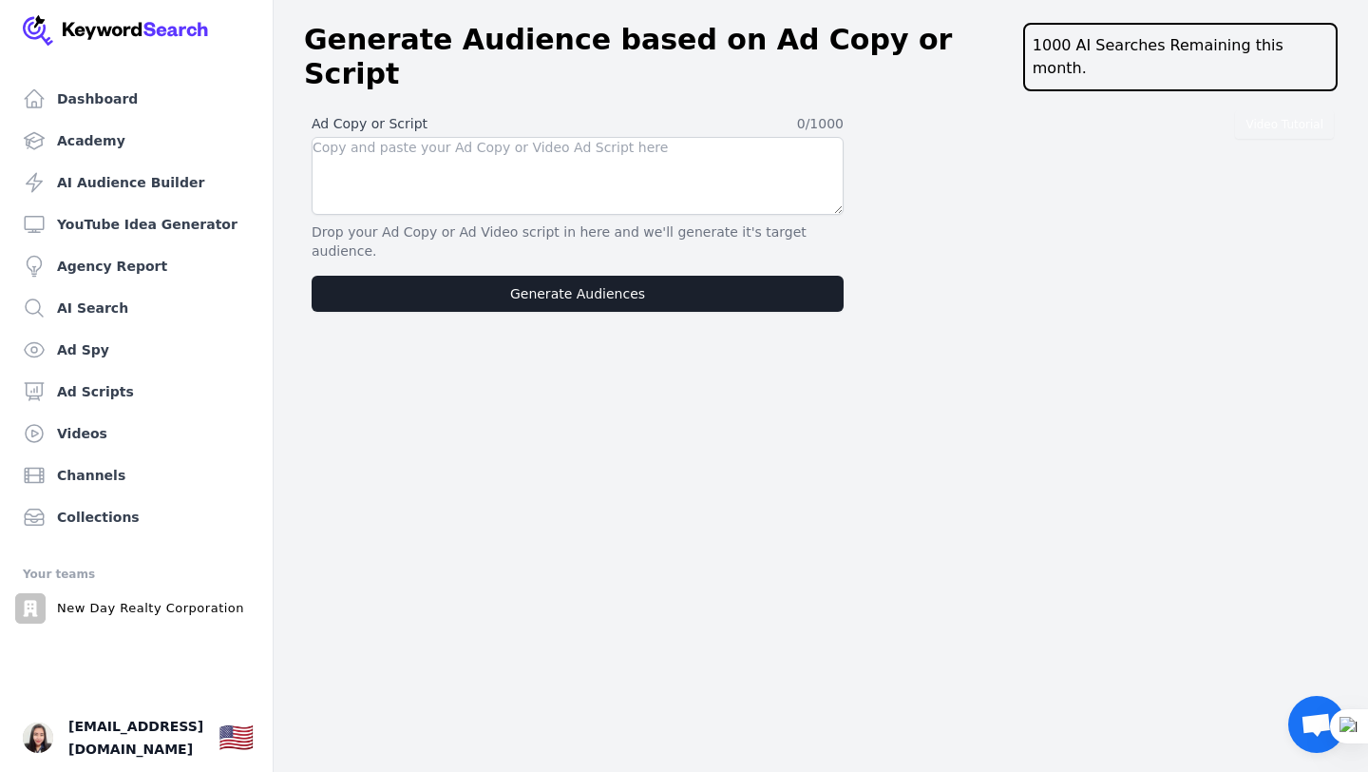
click at [801, 77] on header "Generate Audience based on Ad Copy or Script 1000 AI Searches Remaining this mo…" at bounding box center [821, 57] width 1095 height 99
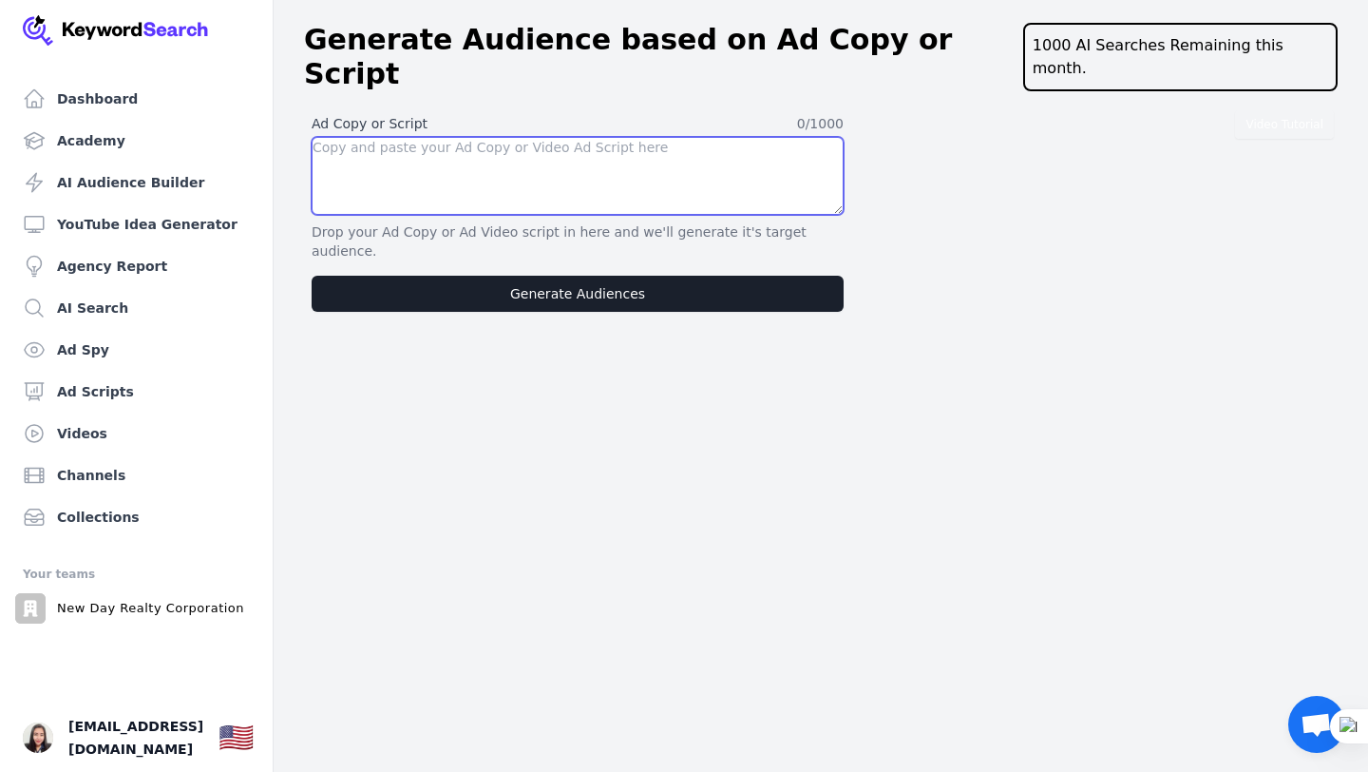
click at [781, 150] on textarea at bounding box center [578, 176] width 532 height 78
paste textarea "[URL][DOMAIN_NAME]"
type textarea "[URL][DOMAIN_NAME]"
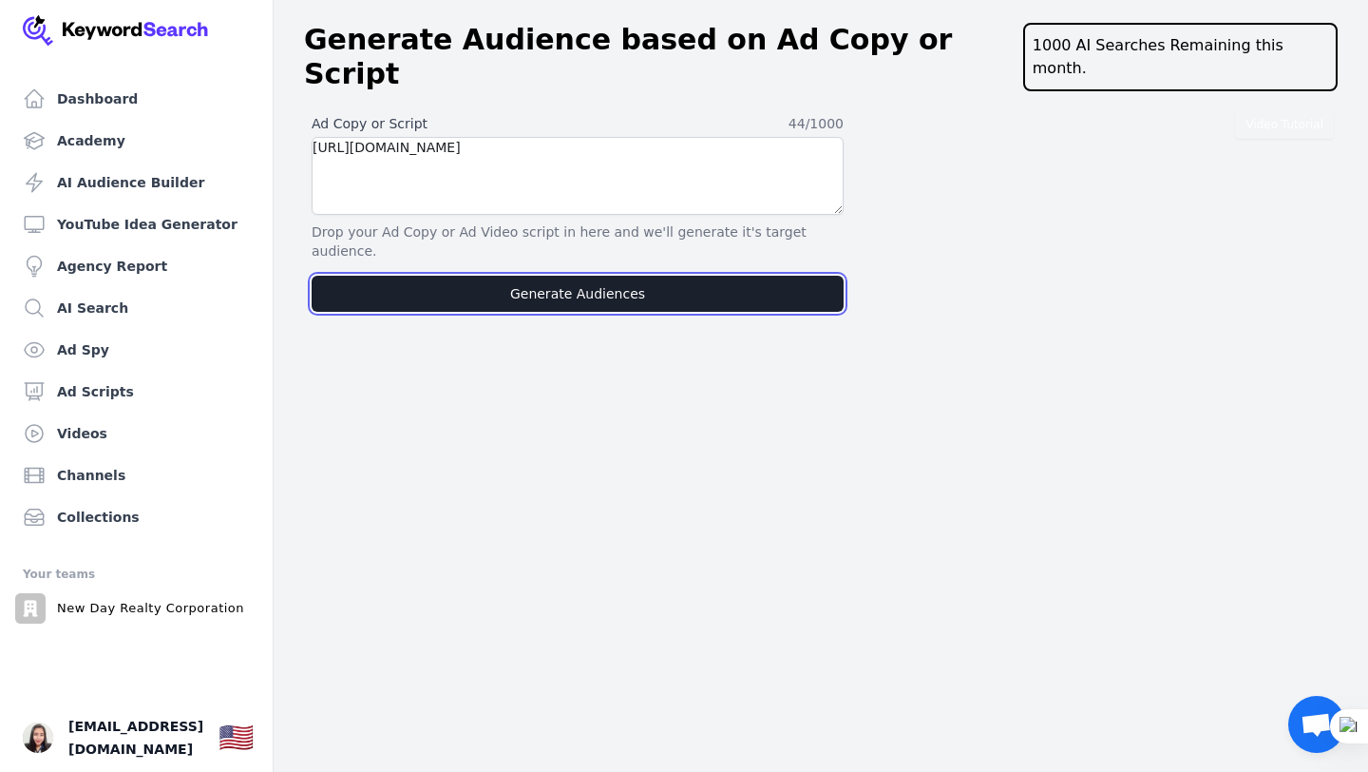
click at [652, 276] on button "Generate Audiences" at bounding box center [578, 294] width 532 height 36
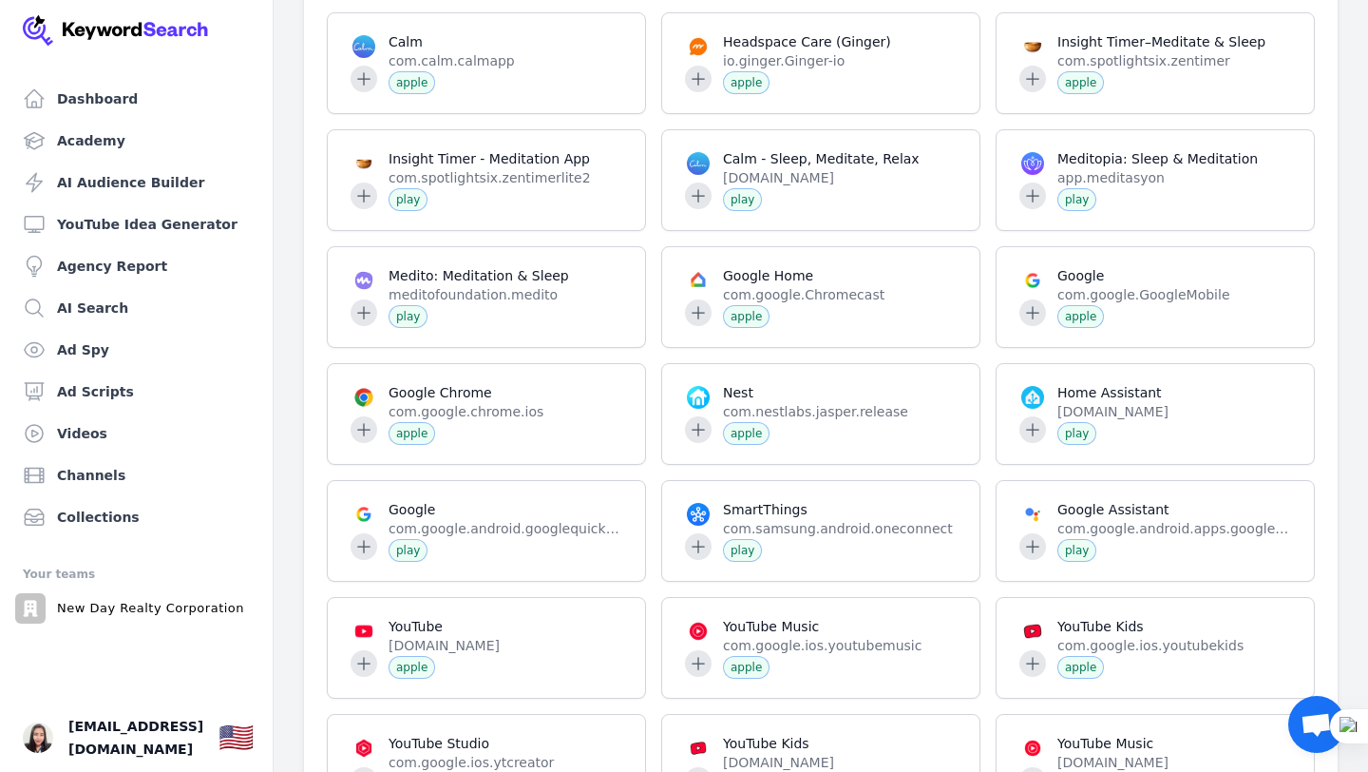
scroll to position [1865, 0]
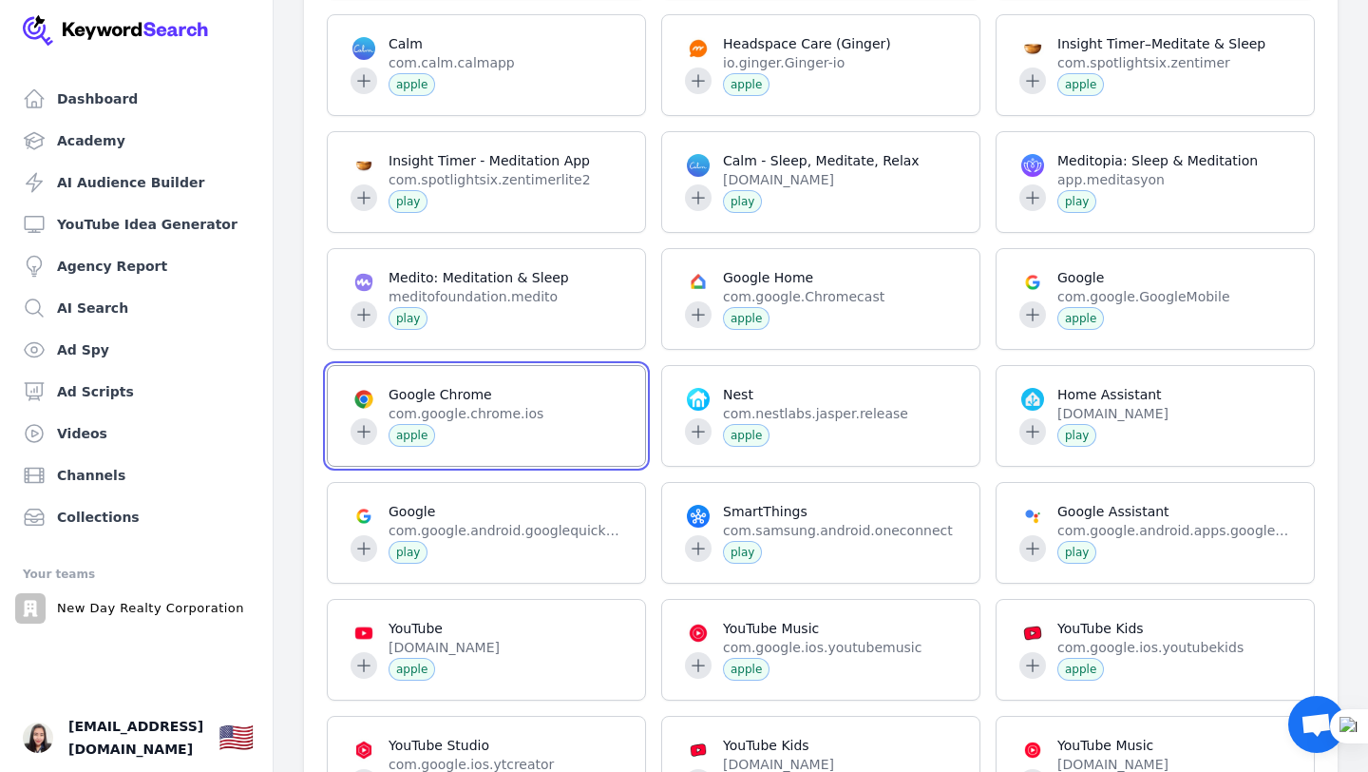
click at [355, 447] on span at bounding box center [486, 416] width 317 height 100
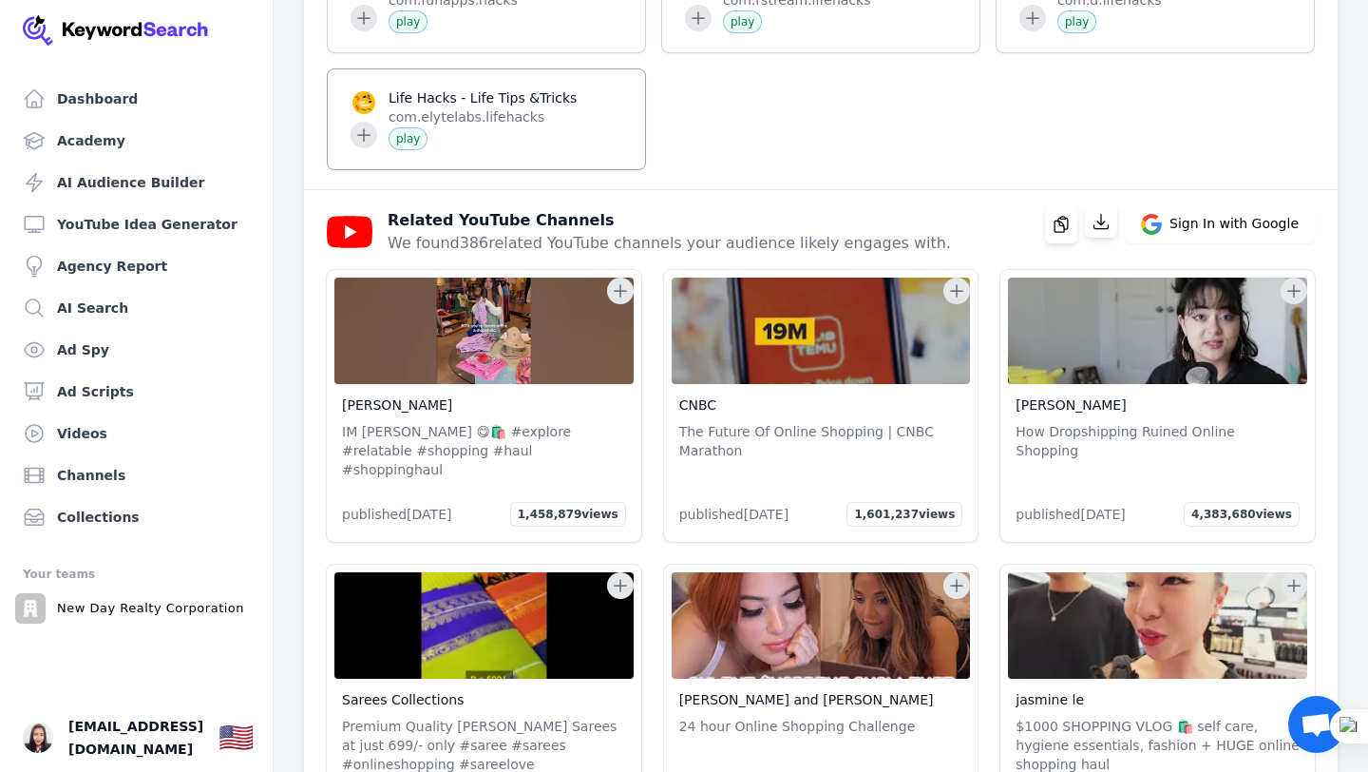
scroll to position [3565, 0]
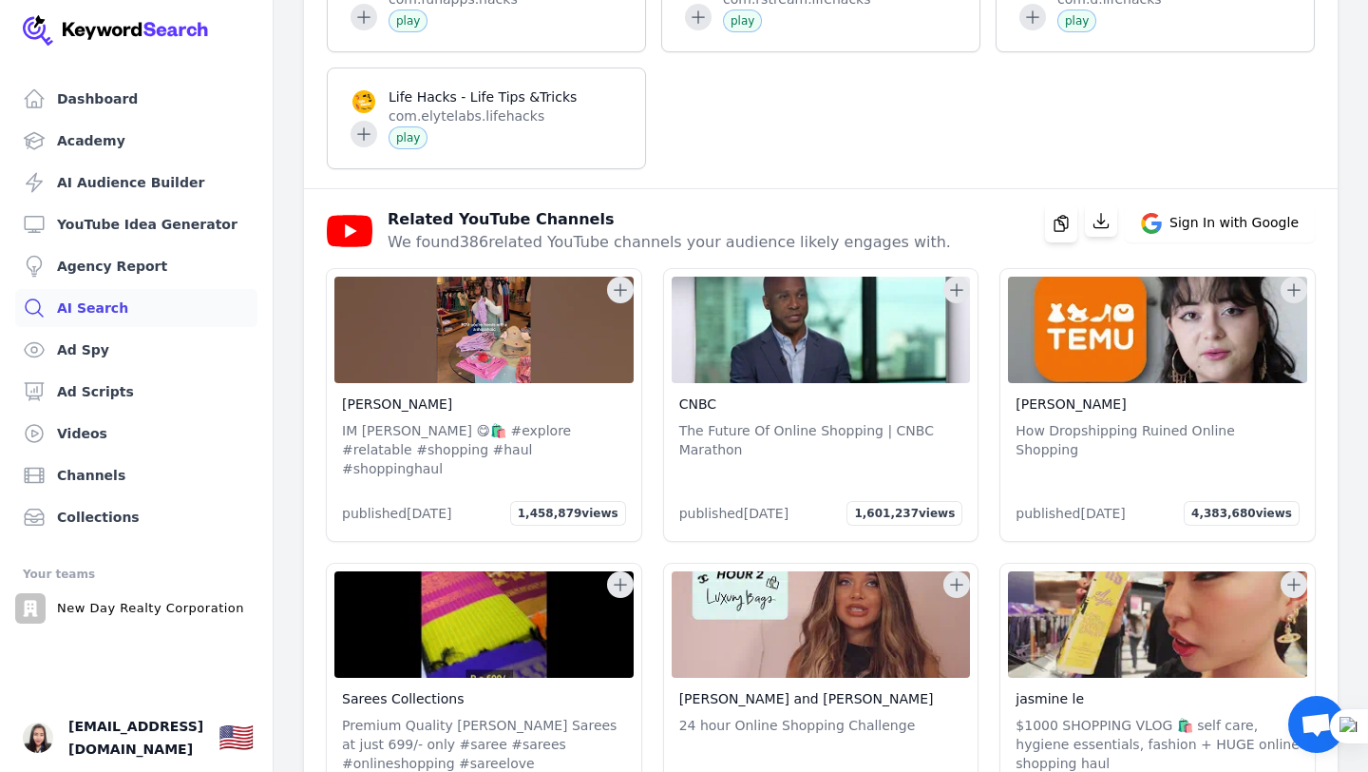
click at [116, 307] on link "AI Search" at bounding box center [136, 308] width 242 height 38
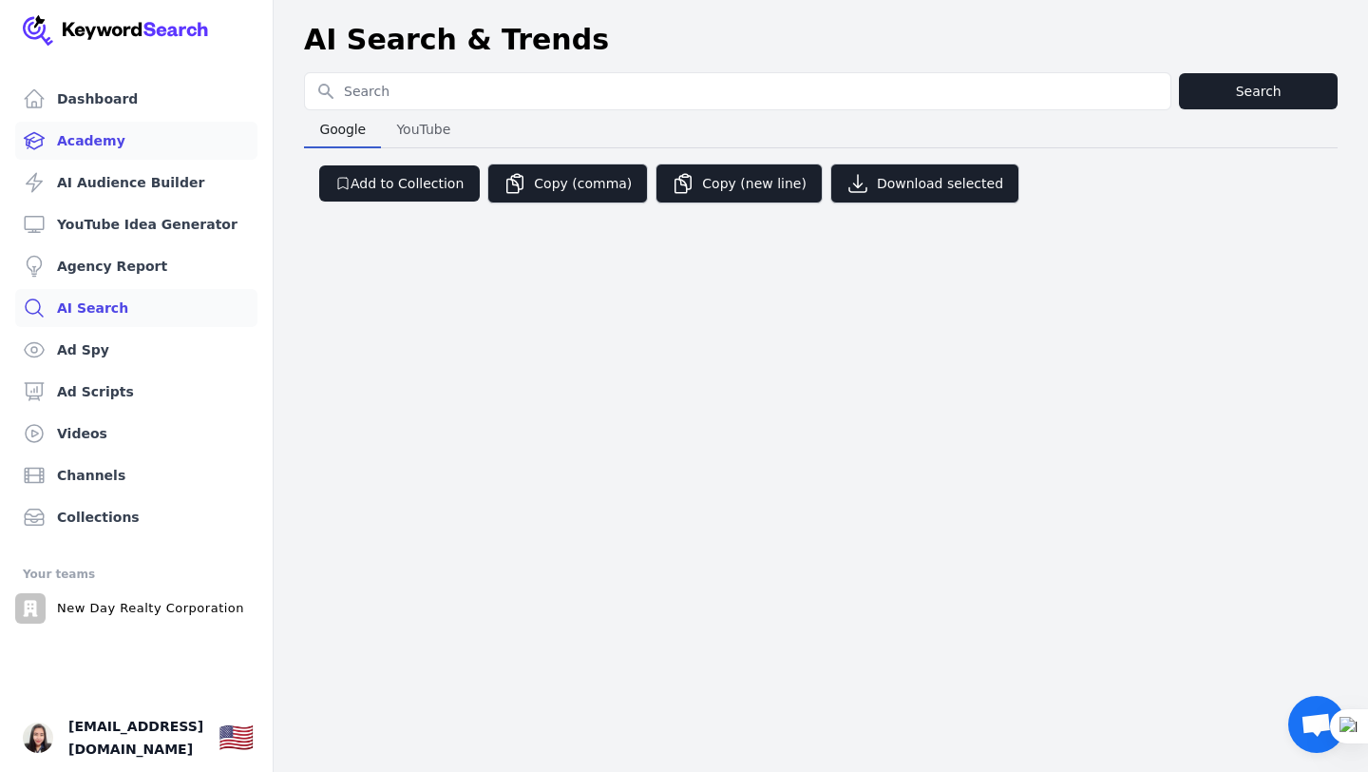
click at [84, 143] on link "Academy" at bounding box center [136, 141] width 242 height 38
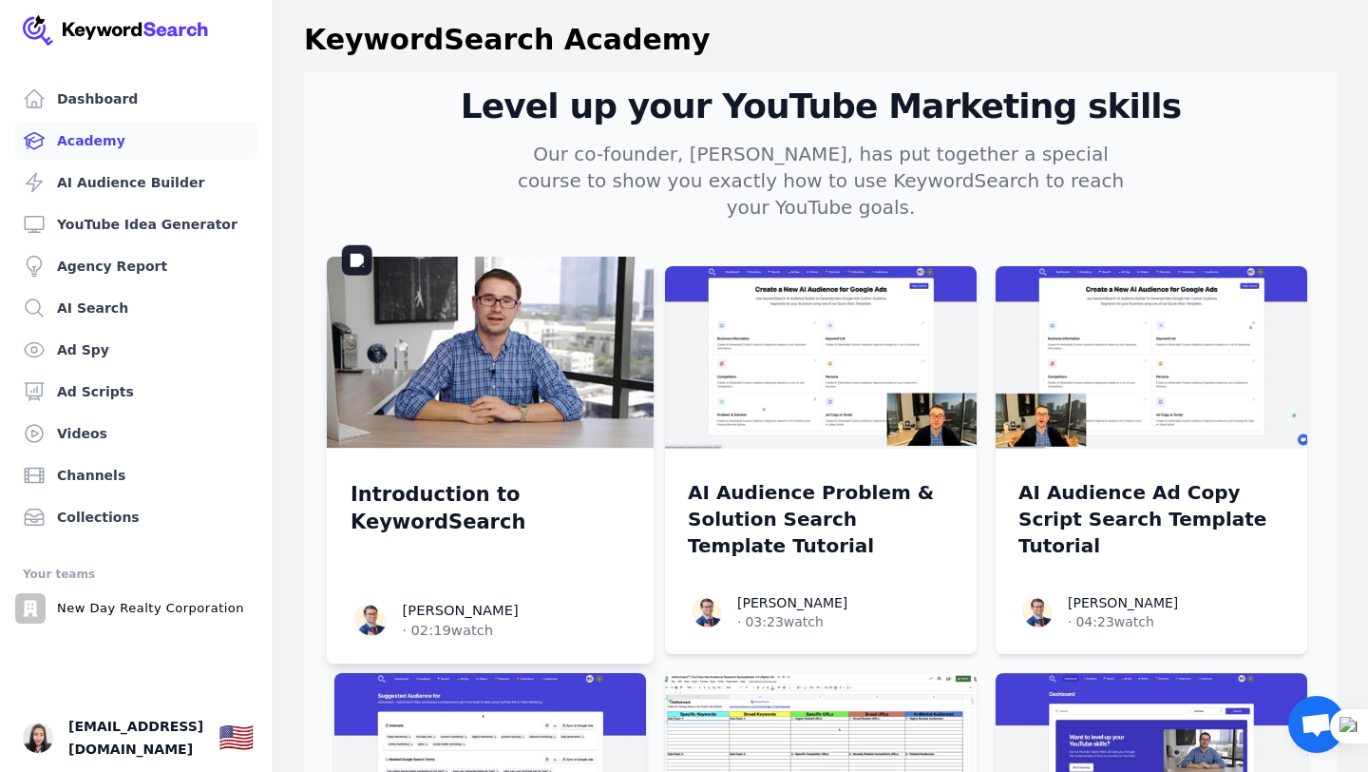
click at [549, 359] on img at bounding box center [490, 353] width 327 height 192
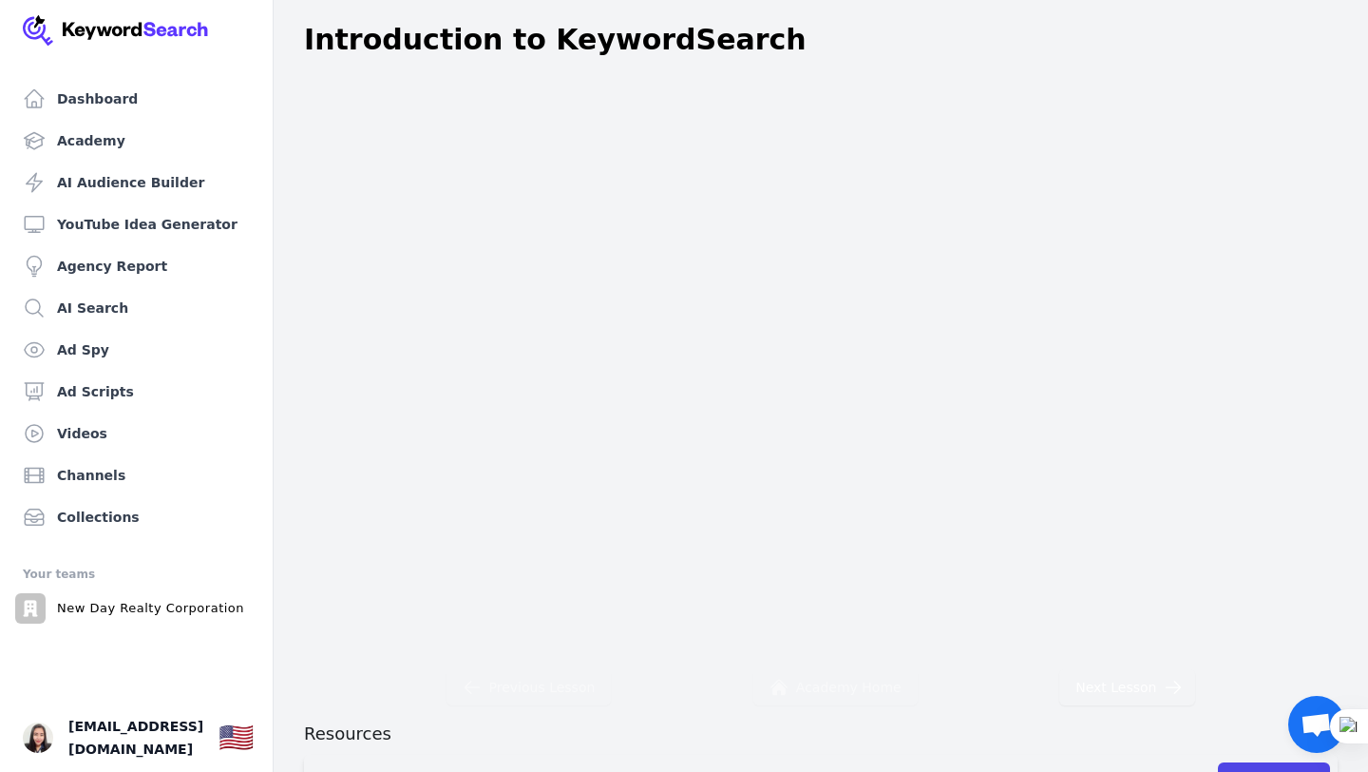
click at [82, 36] on img at bounding box center [116, 30] width 186 height 30
click at [30, 22] on img at bounding box center [116, 30] width 186 height 30
click at [41, 750] on img "Open user button" at bounding box center [38, 737] width 30 height 30
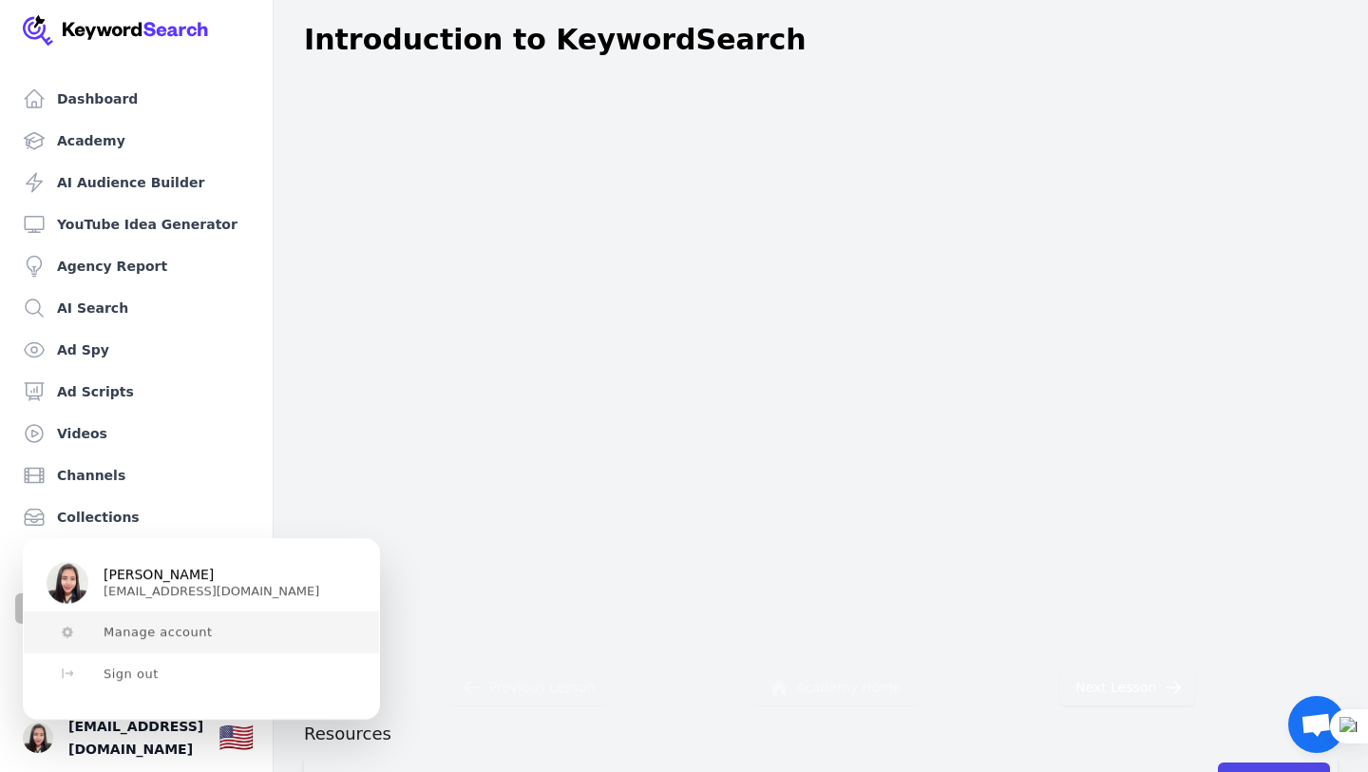
click at [191, 634] on span "Manage account" at bounding box center [158, 631] width 109 height 15
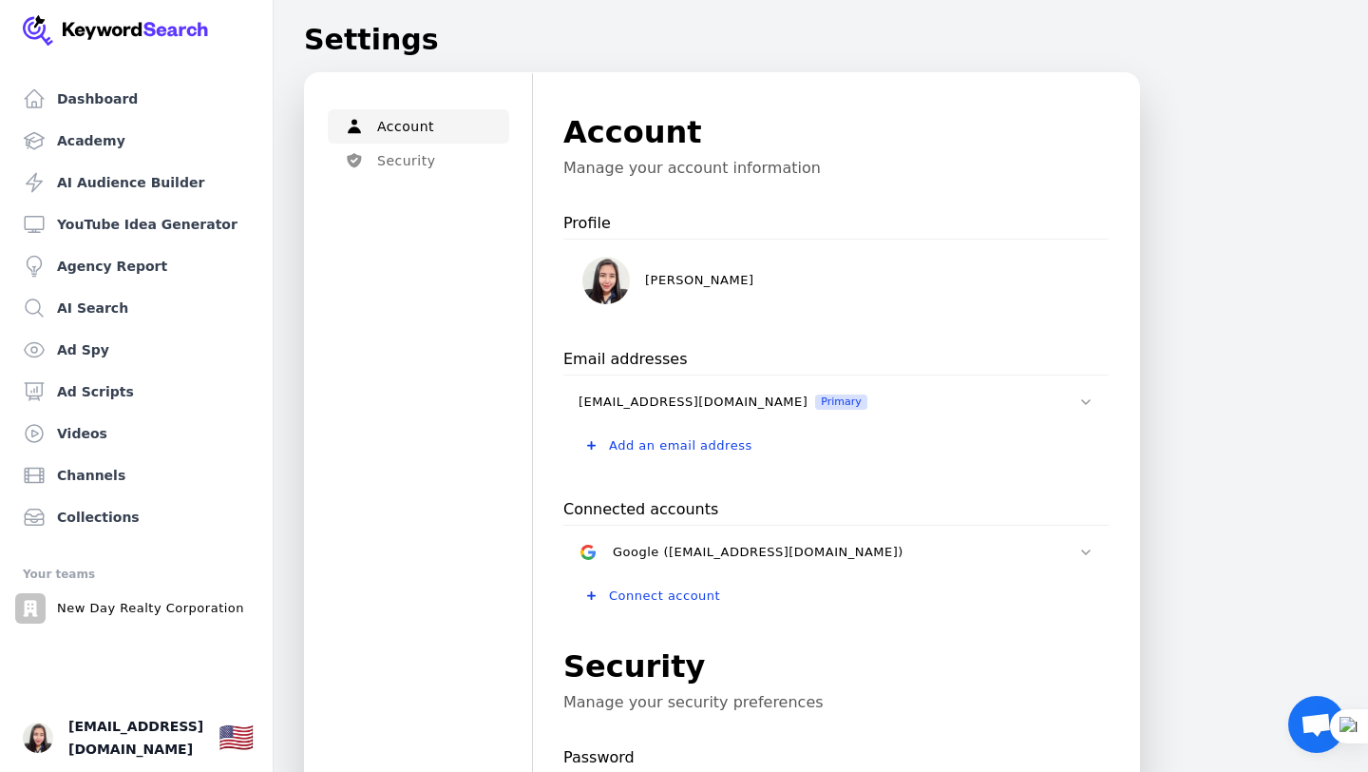
click at [502, 296] on div "Account Security" at bounding box center [419, 547] width 228 height 949
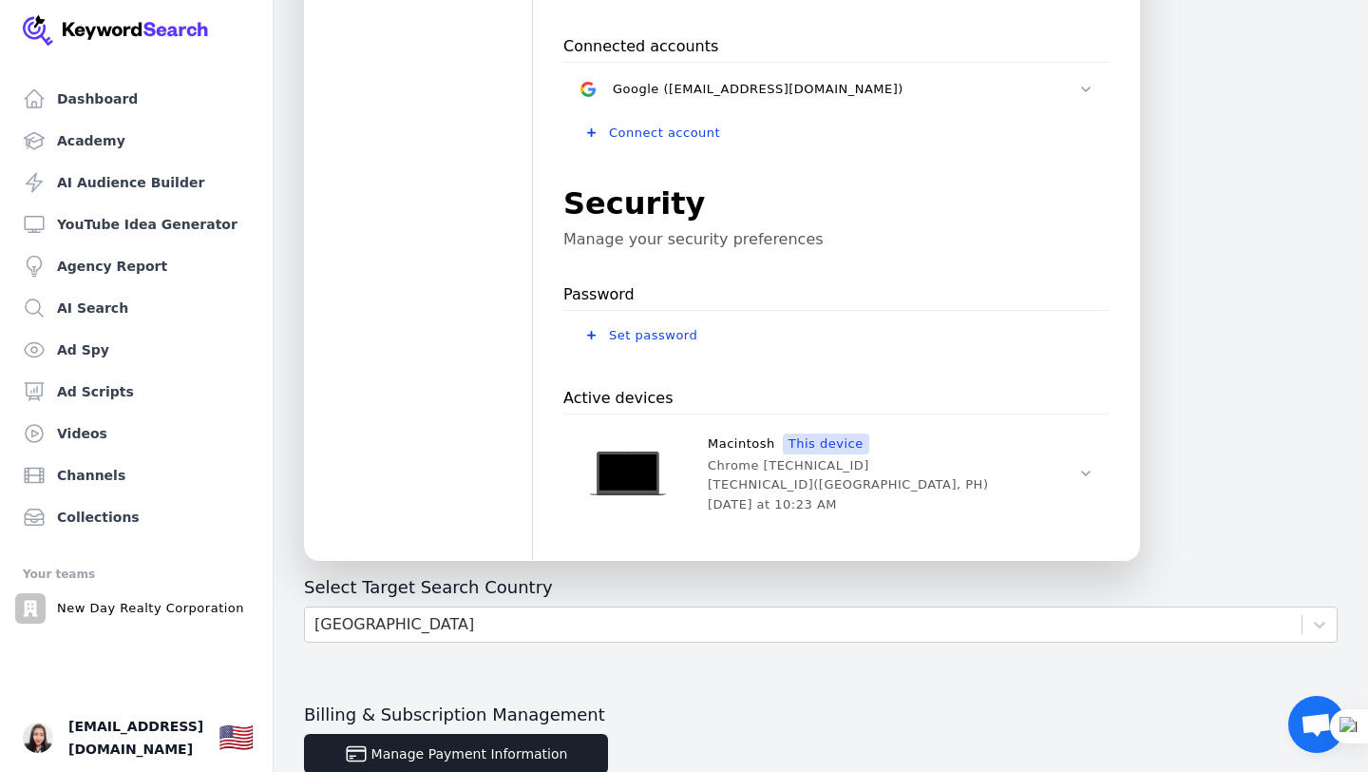
scroll to position [628, 0]
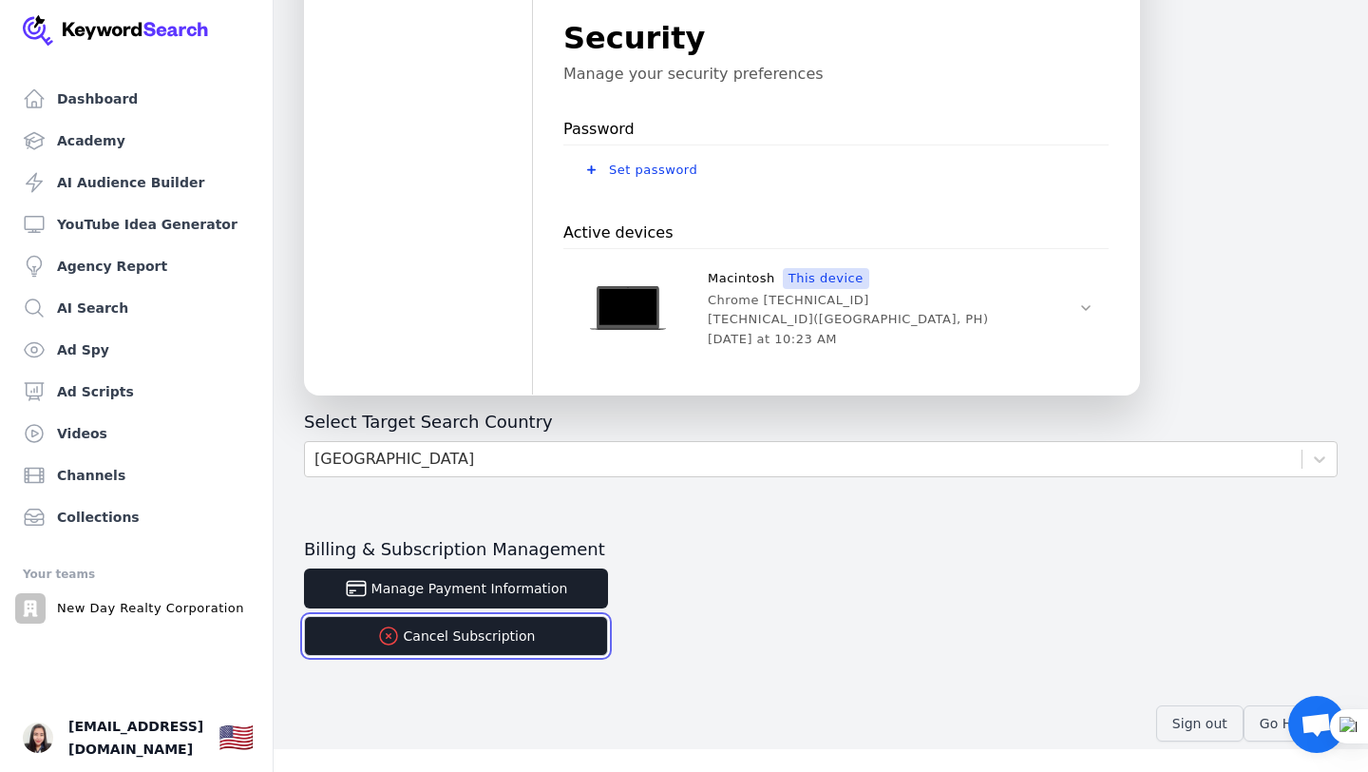
click at [460, 639] on button "Cancel Subscription" at bounding box center [456, 636] width 304 height 40
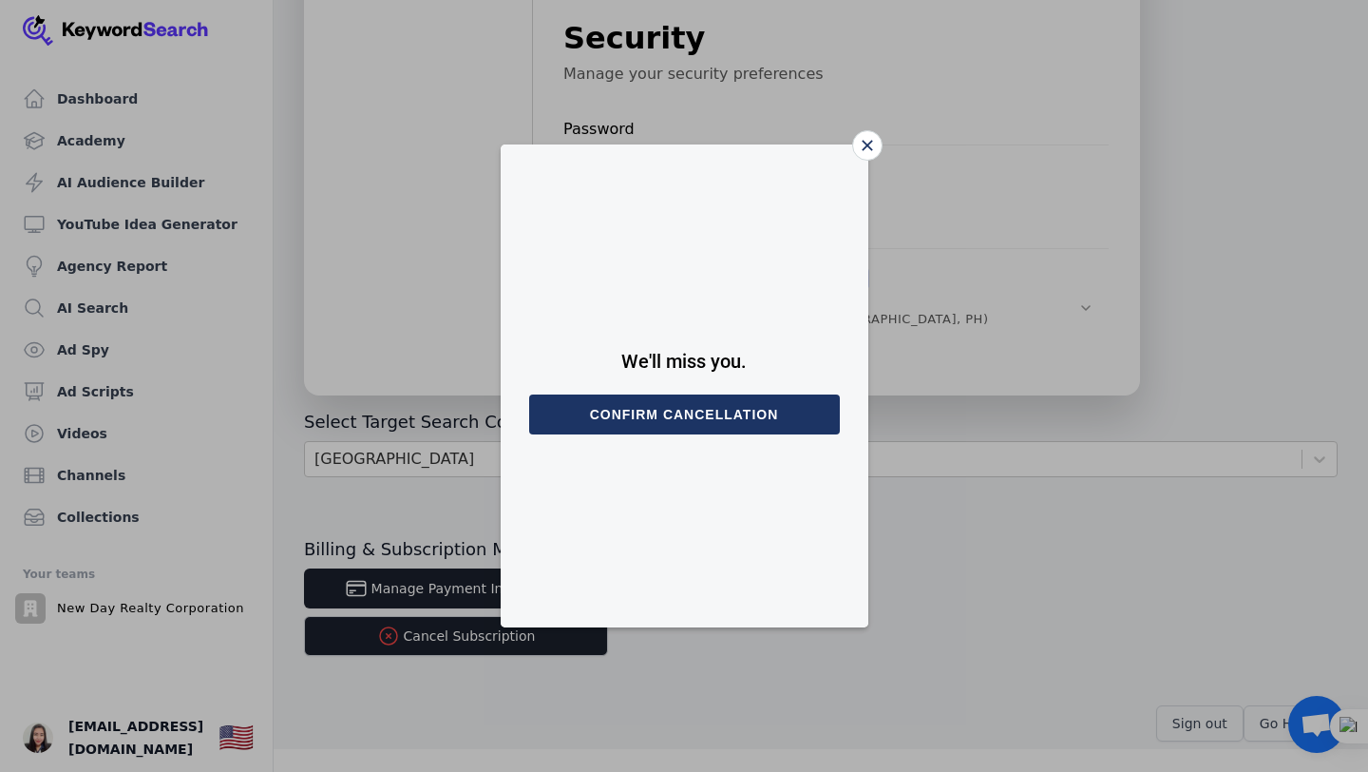
click at [697, 414] on button "Confirm cancellation" at bounding box center [684, 414] width 311 height 40
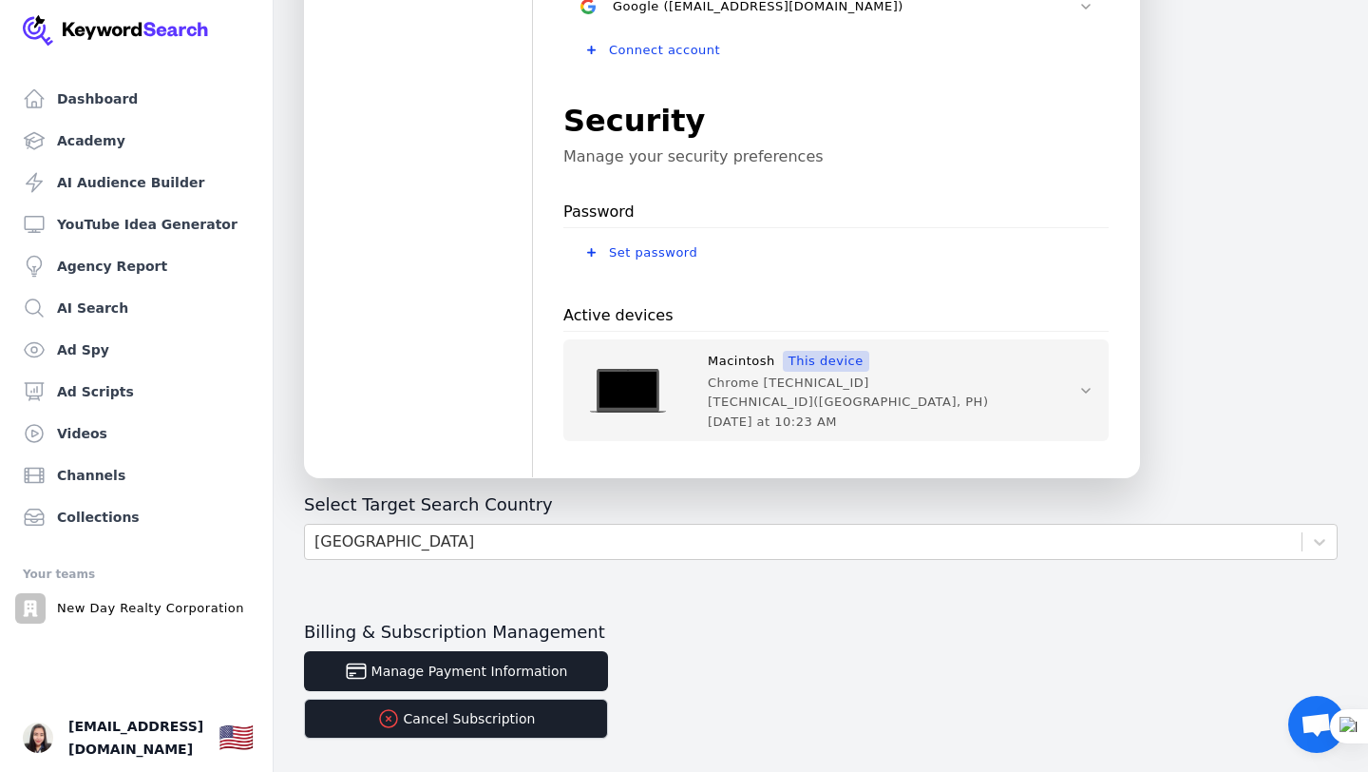
scroll to position [528, 0]
